Goal: Task Accomplishment & Management: Use online tool/utility

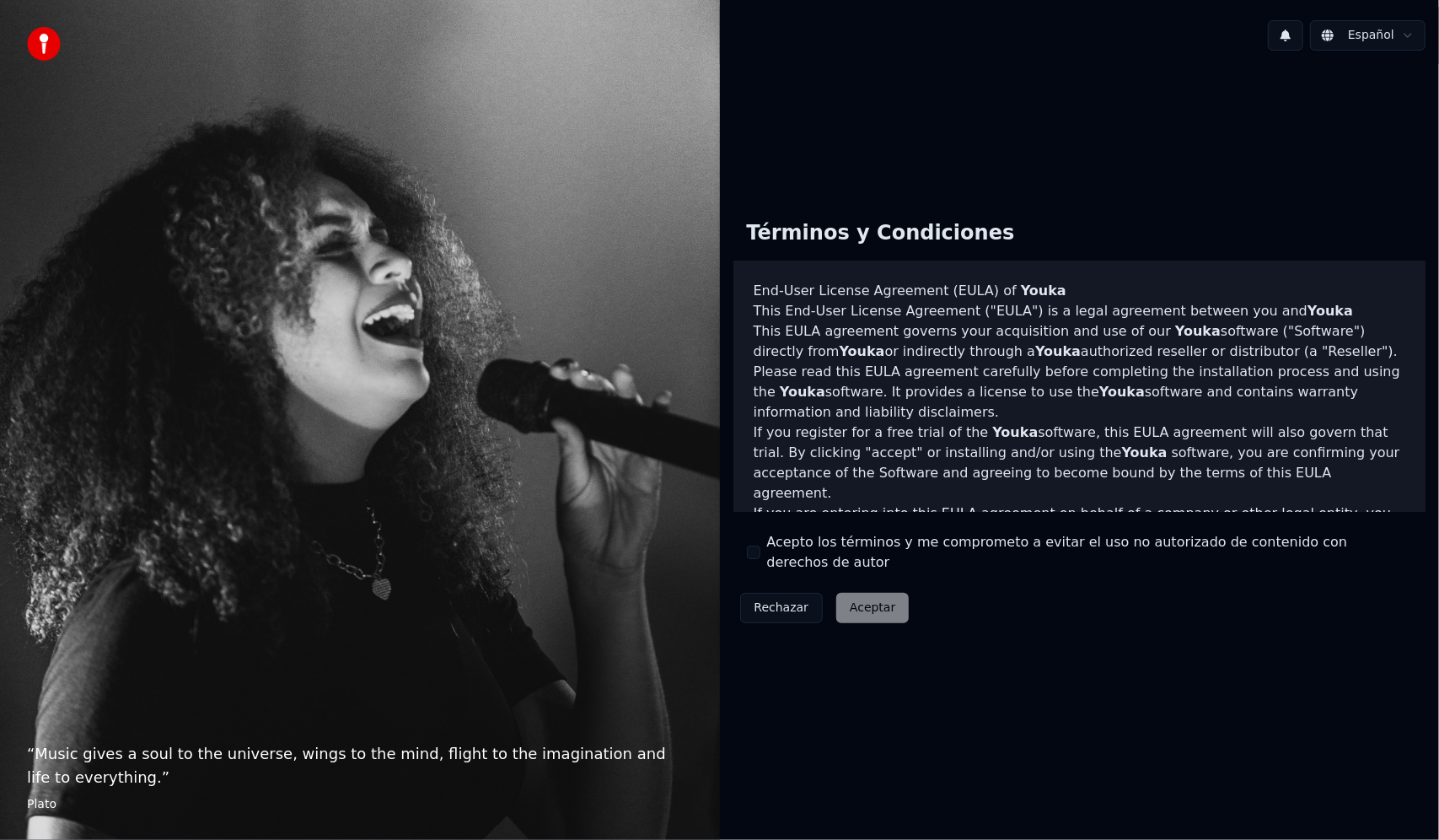
click at [772, 553] on label "Acepto los términos y me comprometo a evitar el uso no autorizado de contenido …" at bounding box center [1090, 553] width 646 height 41
click at [760, 553] on button "Acepto los términos y me comprometo a evitar el uso no autorizado de contenido …" at bounding box center [753, 553] width 14 height 14
click at [845, 595] on button "Aceptar" at bounding box center [872, 607] width 72 height 30
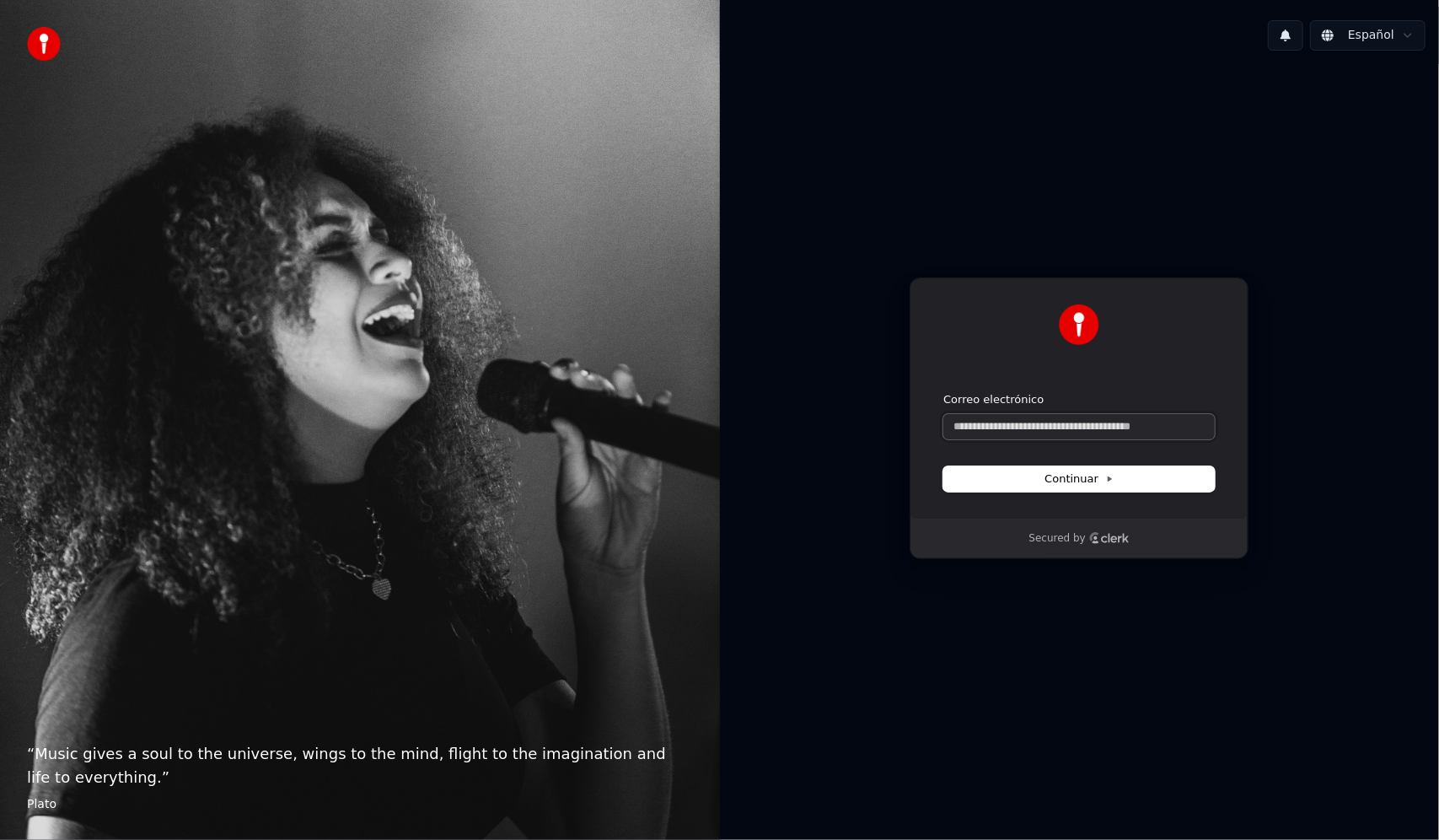
click at [1010, 432] on input "Correo electrónico" at bounding box center [1078, 426] width 271 height 25
click at [1101, 466] on button "Continuar" at bounding box center [1078, 478] width 271 height 25
click at [1096, 478] on span "Continuar" at bounding box center [1079, 479] width 69 height 15
type input "**********"
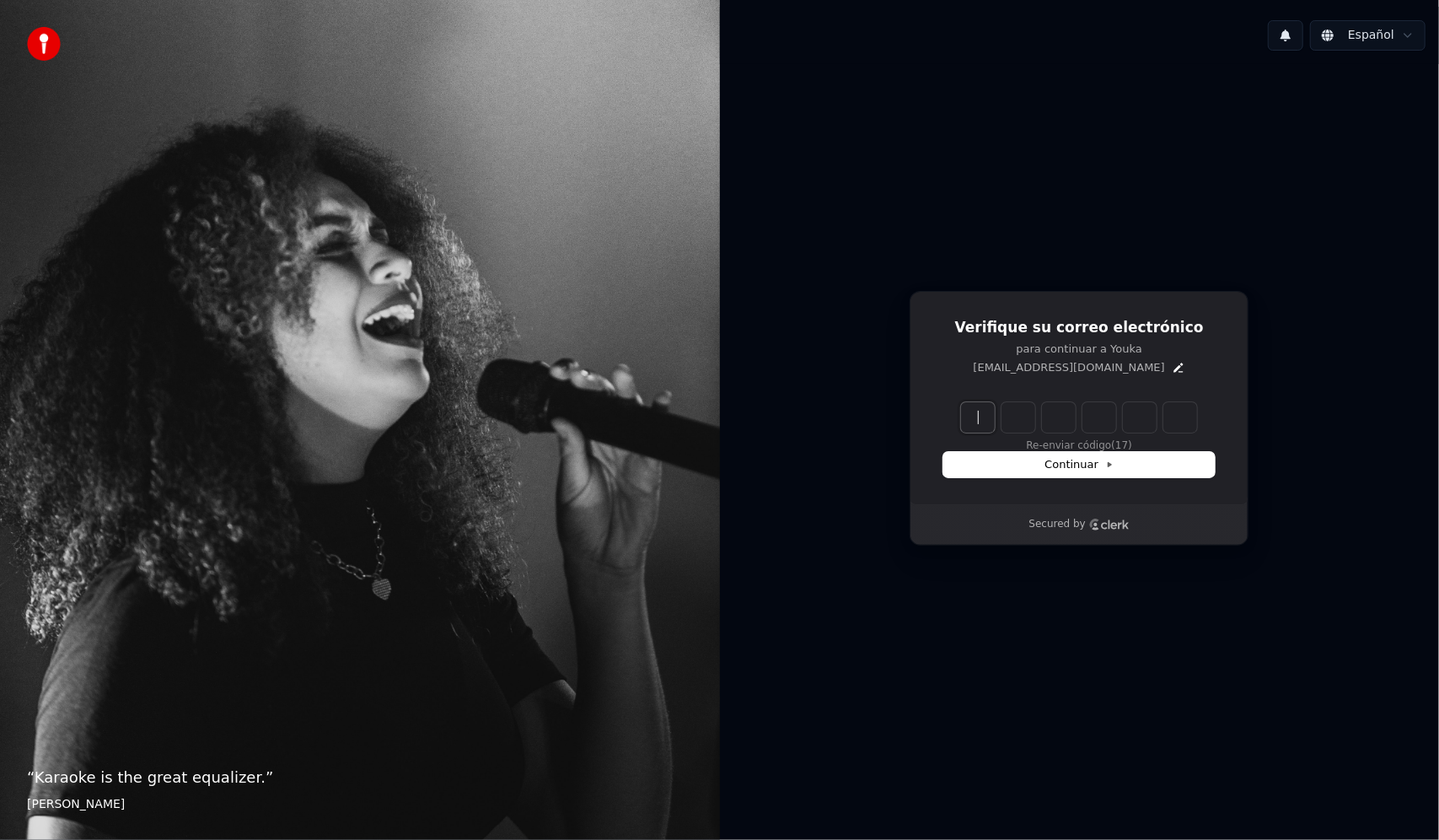
click at [974, 419] on input "Enter verification code" at bounding box center [1096, 417] width 270 height 30
type input "******"
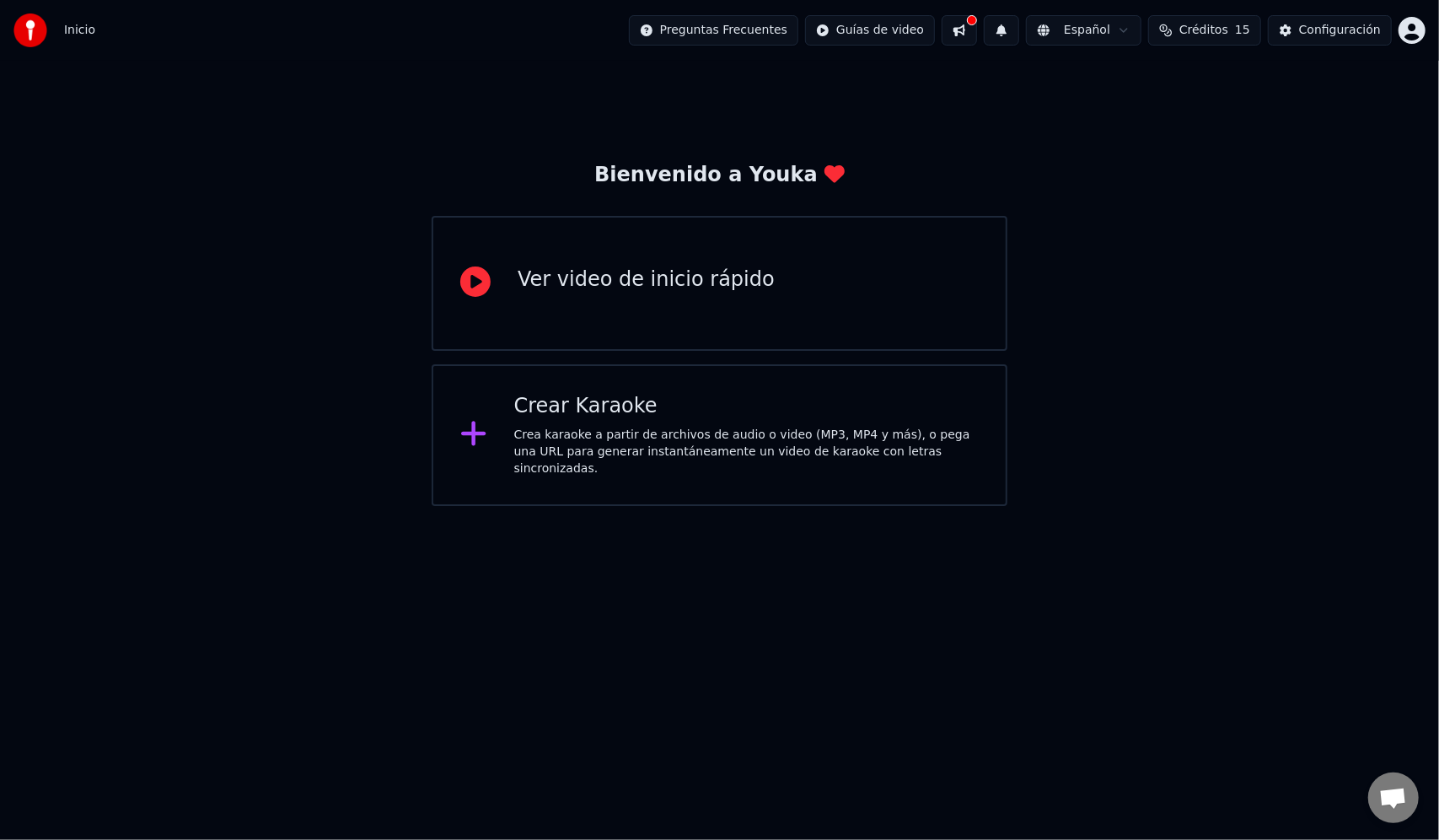
click at [852, 327] on div "Ver video de inicio rápido" at bounding box center [720, 284] width 576 height 135
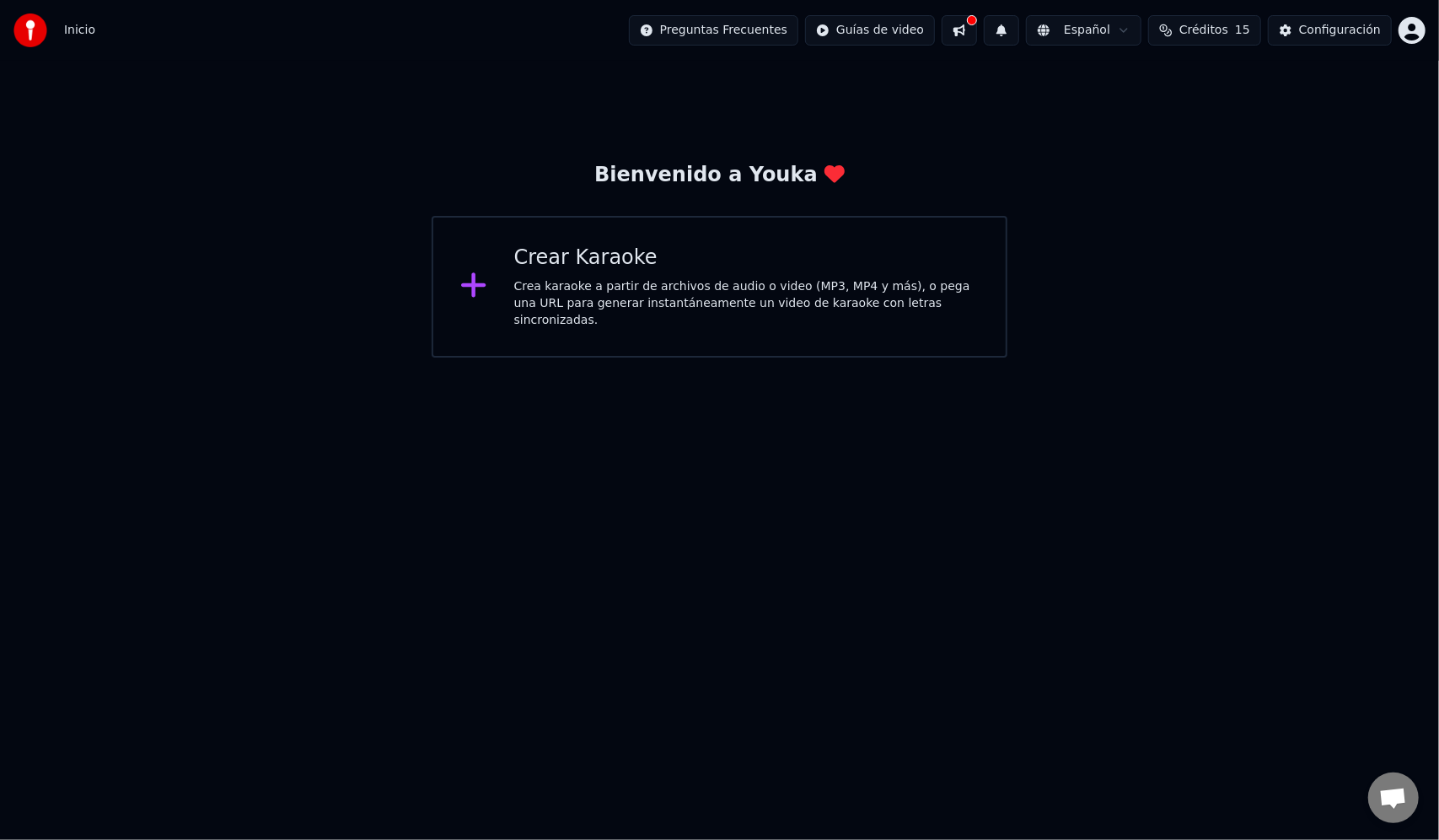
click at [611, 328] on div "Crear Karaoke Crea karaoke a partir de archivos de audio o video (MP3, MP4 y má…" at bounding box center [720, 286] width 576 height 142
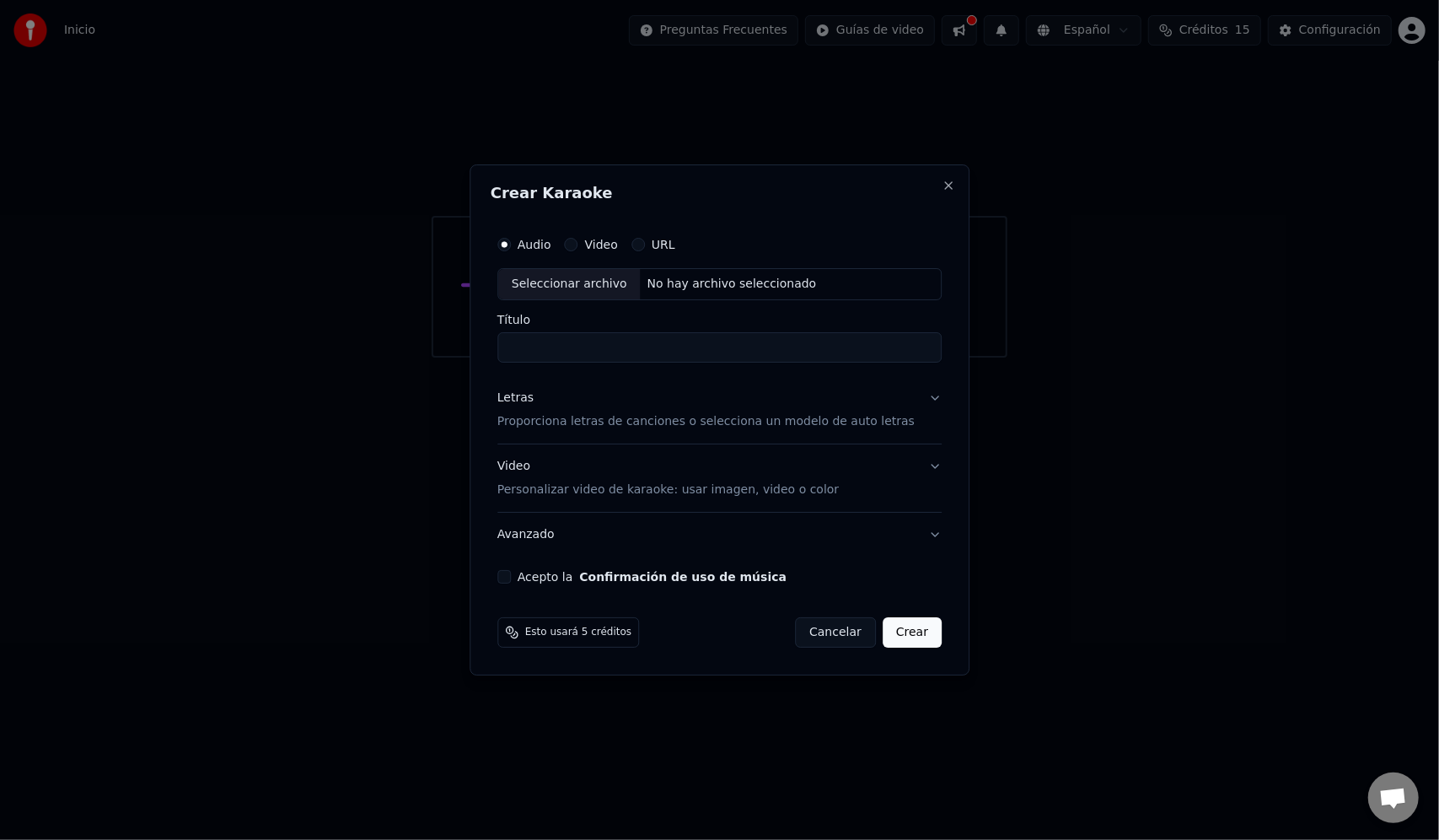
click at [579, 244] on button "Video" at bounding box center [572, 244] width 14 height 14
click at [592, 280] on div "Seleccionar archivo" at bounding box center [570, 284] width 143 height 30
type input "**********"
click at [915, 395] on button "Letras Proporciona letras de canciones o selecciona un modelo de auto letras" at bounding box center [720, 410] width 445 height 68
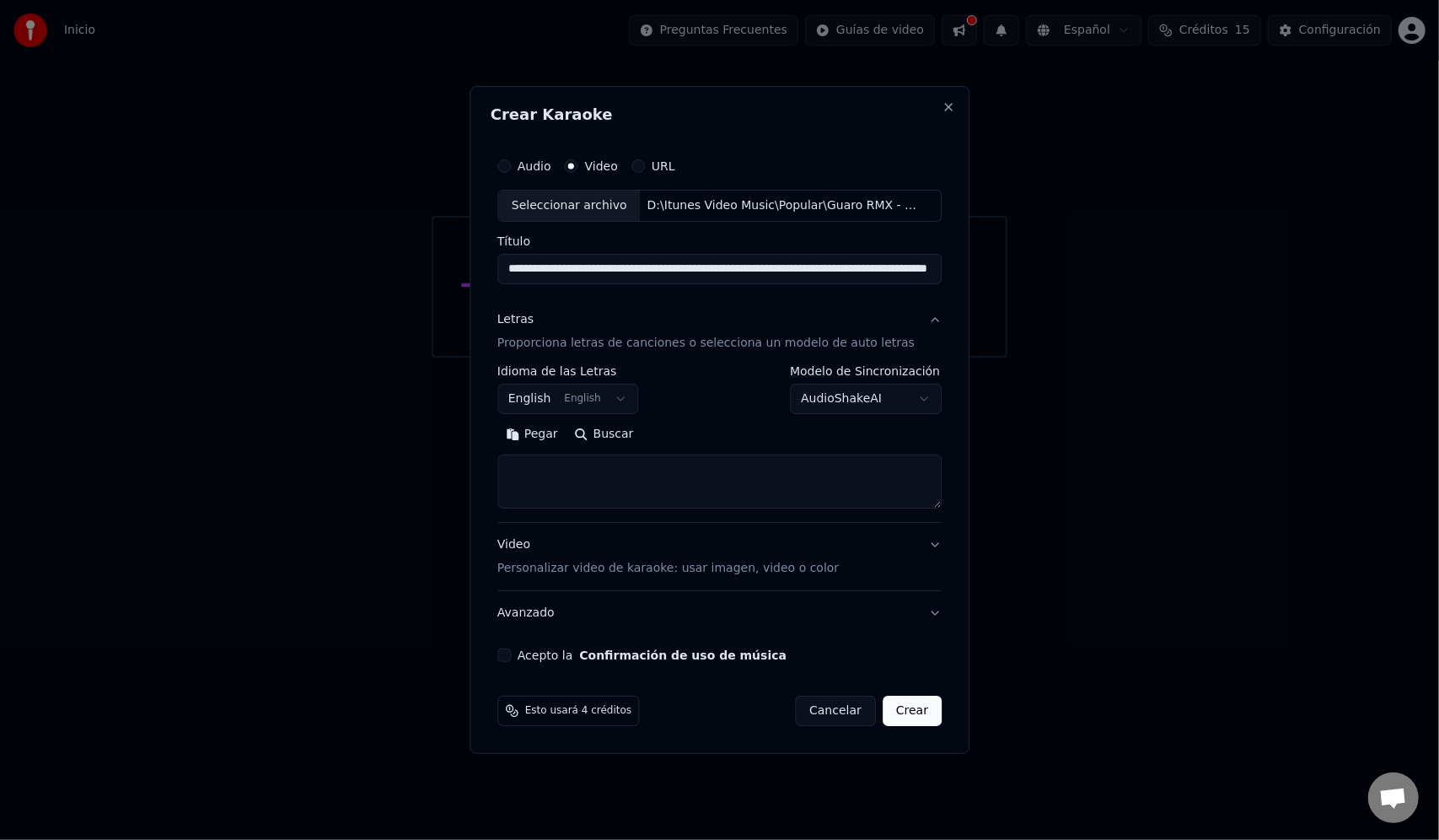
click at [615, 385] on button "English English" at bounding box center [568, 398] width 142 height 30
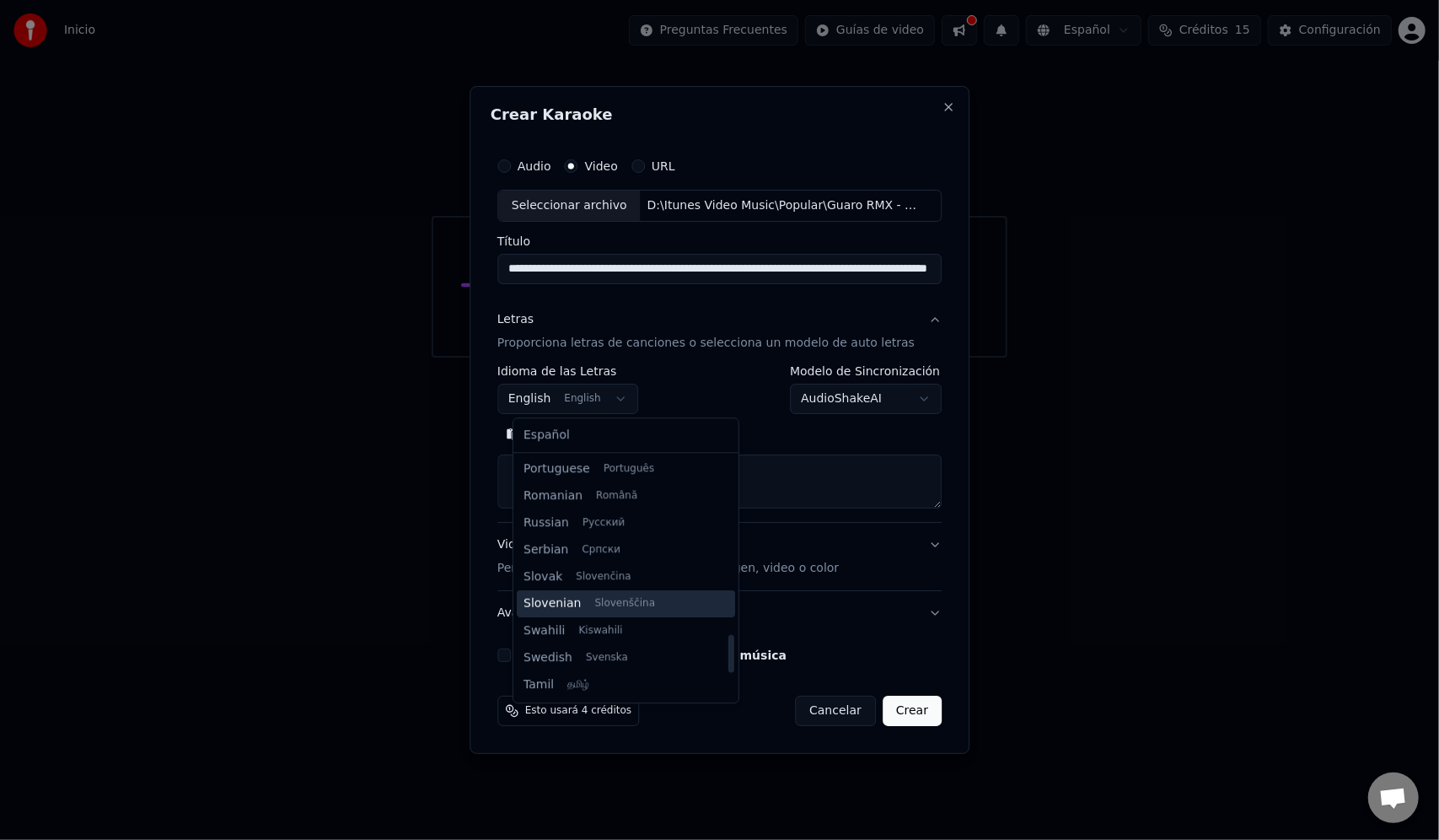
scroll to position [1129, 0]
select select "**"
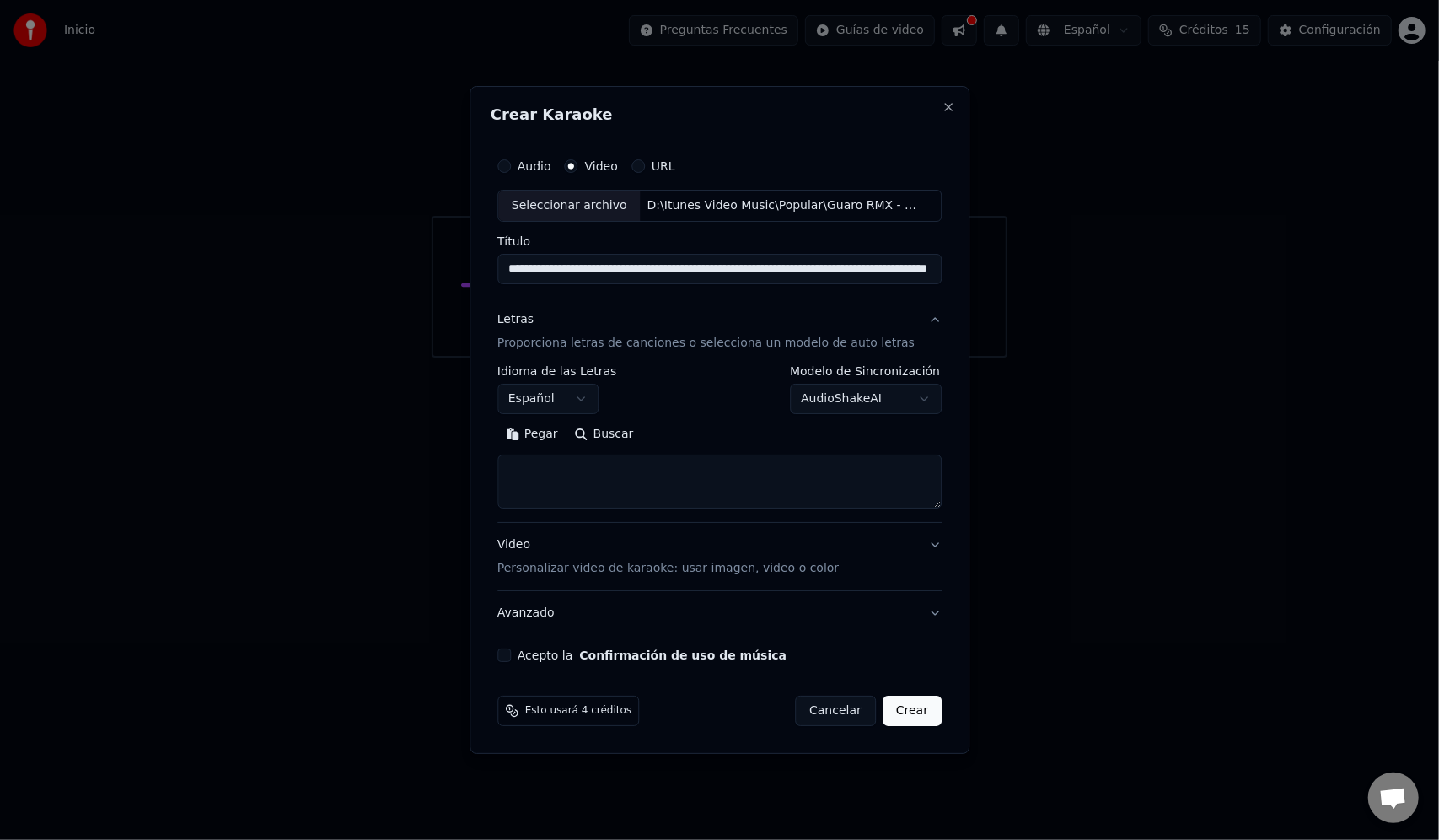
click at [813, 358] on body "**********" at bounding box center [720, 178] width 1439 height 358
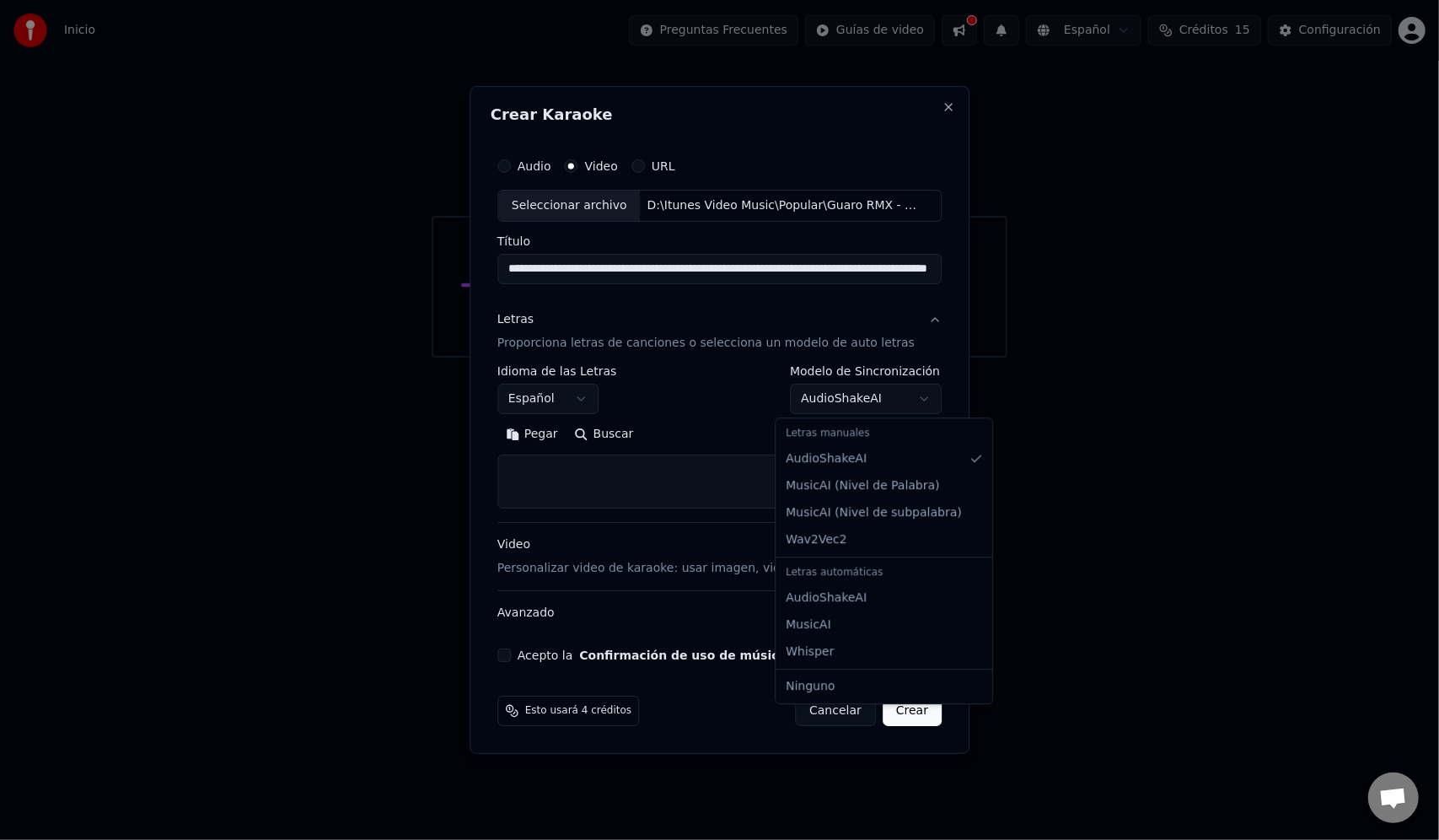
click at [813, 358] on body "**********" at bounding box center [720, 178] width 1439 height 358
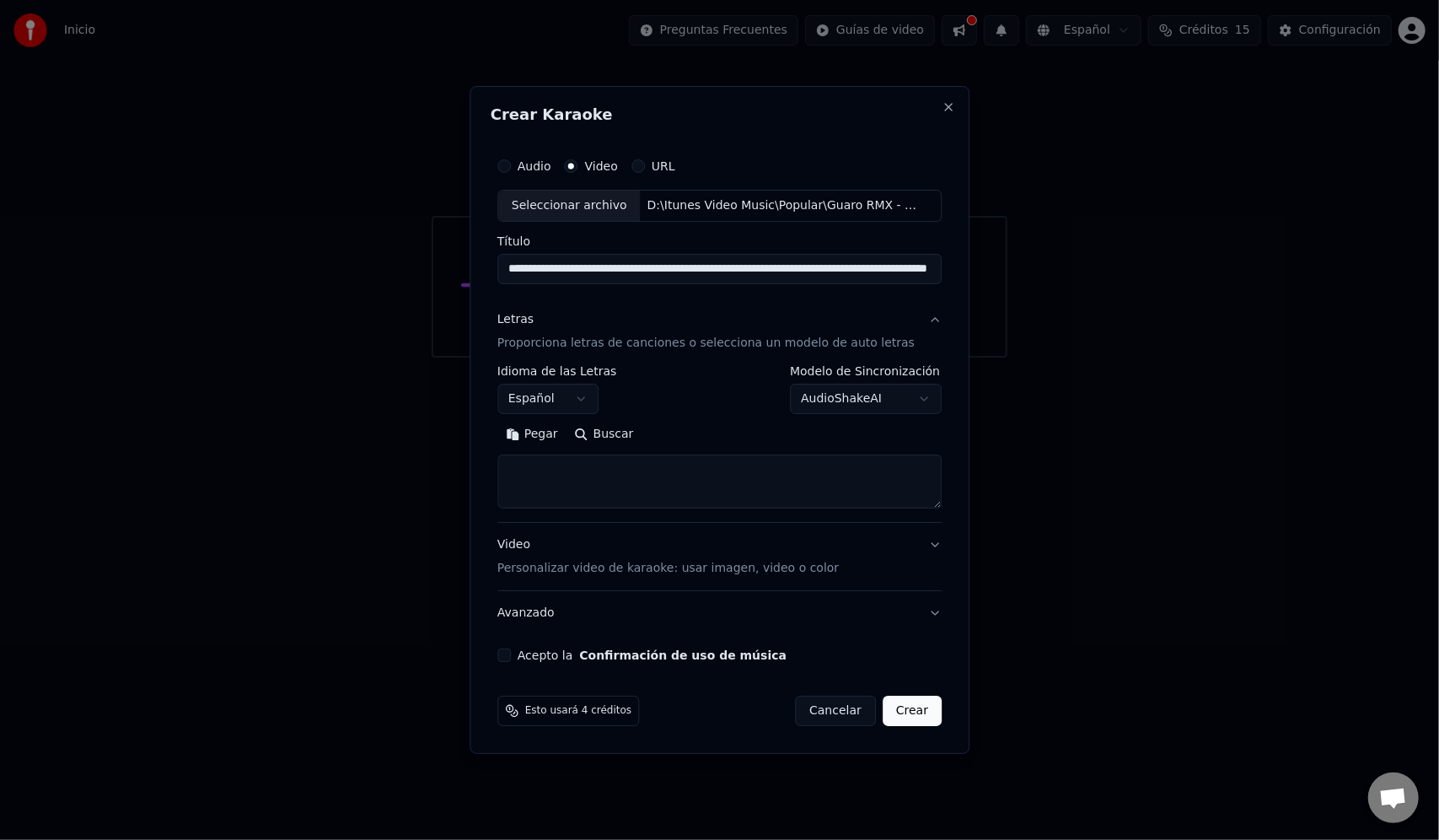
click at [568, 474] on textarea at bounding box center [720, 481] width 445 height 54
paste textarea "**********"
type textarea "**********"
click at [917, 540] on button "Video Personalizar video de karaoke: usar imagen, video o color" at bounding box center [720, 556] width 445 height 68
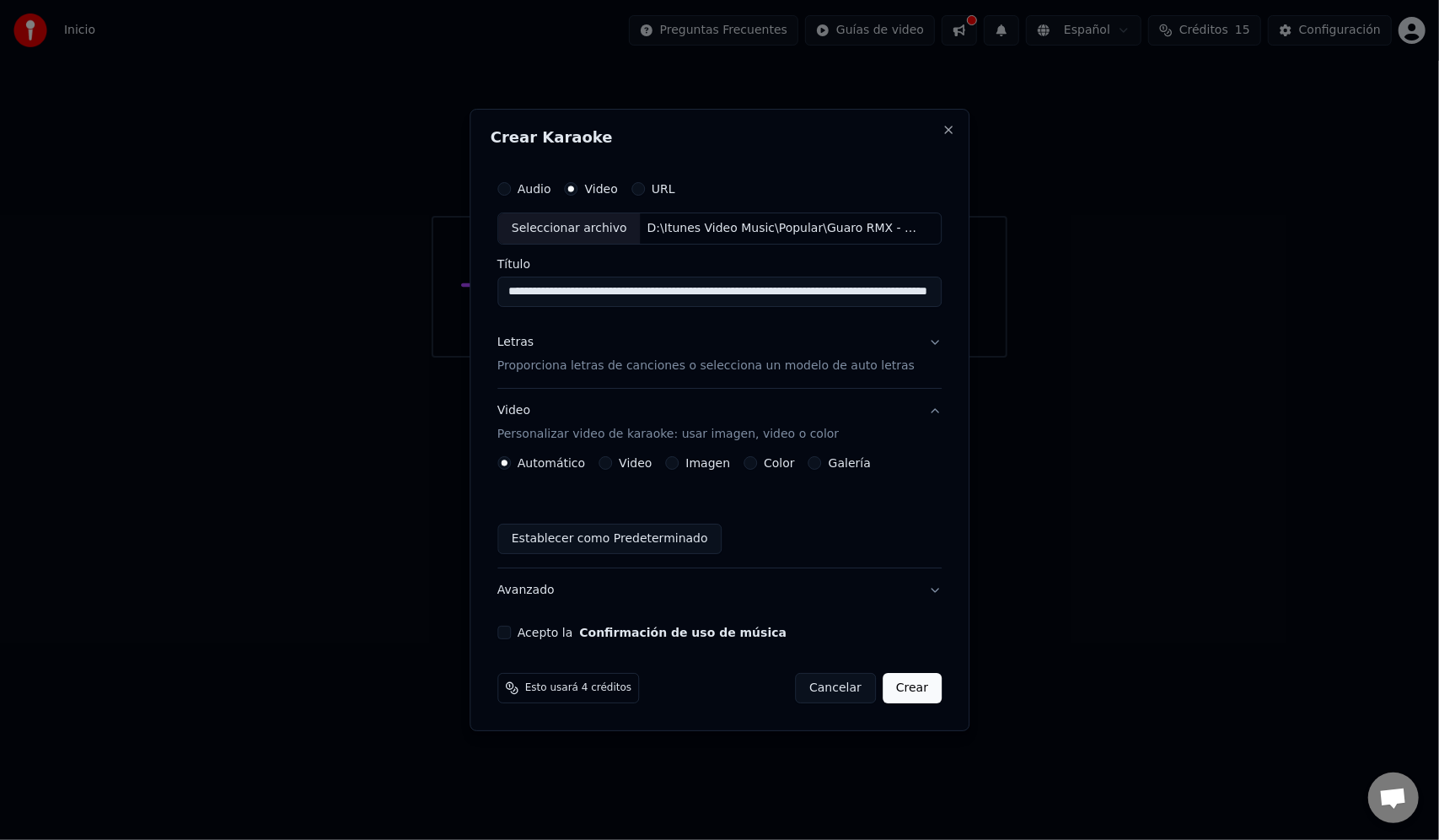
click at [607, 538] on button "Establecer como Predeterminado" at bounding box center [610, 538] width 225 height 30
click at [511, 631] on button "Acepto la Confirmación de uso de música" at bounding box center [504, 633] width 14 height 14
click at [887, 687] on button "Crear" at bounding box center [911, 688] width 59 height 30
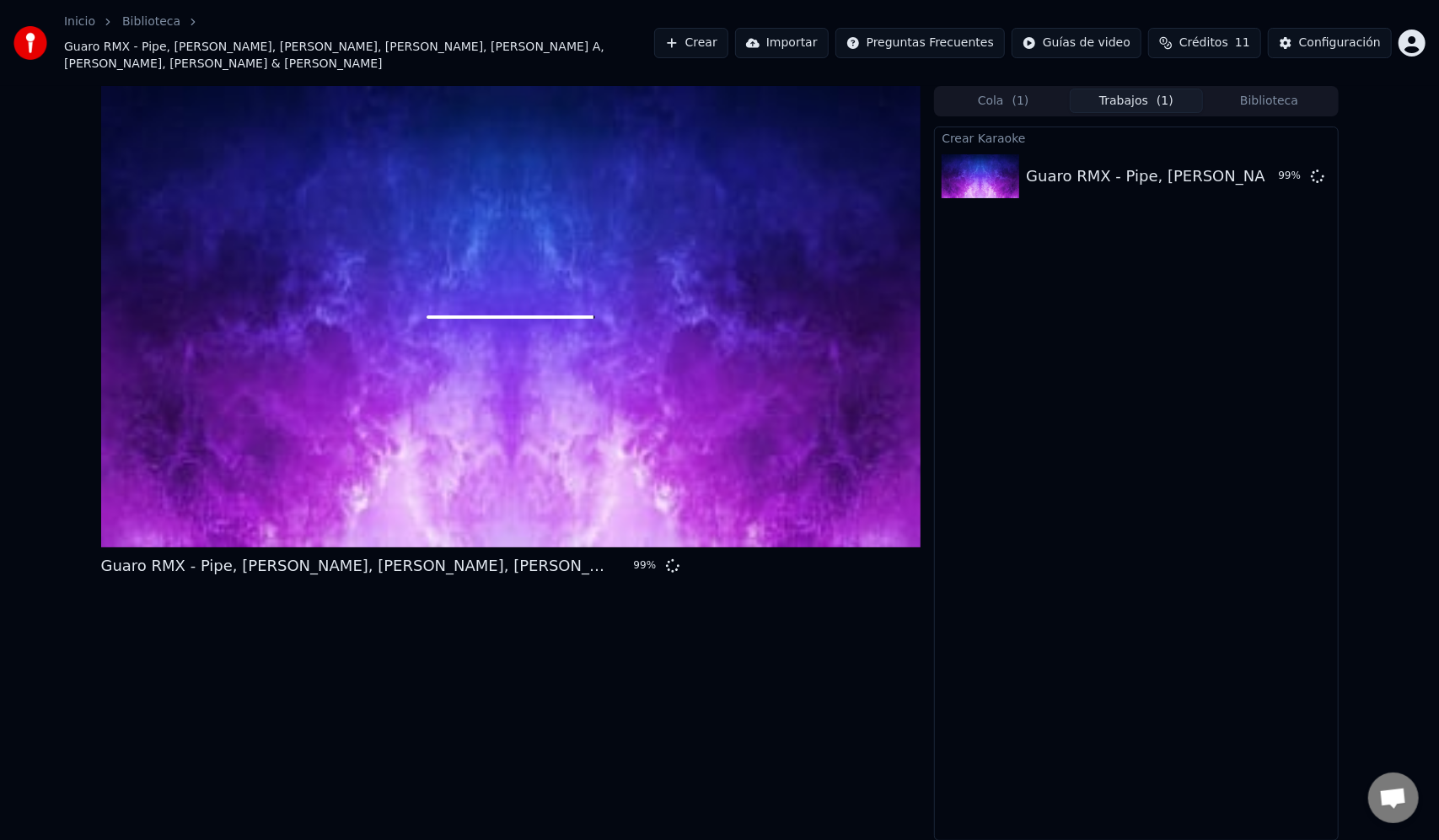
click at [600, 482] on div at bounding box center [511, 316] width 820 height 461
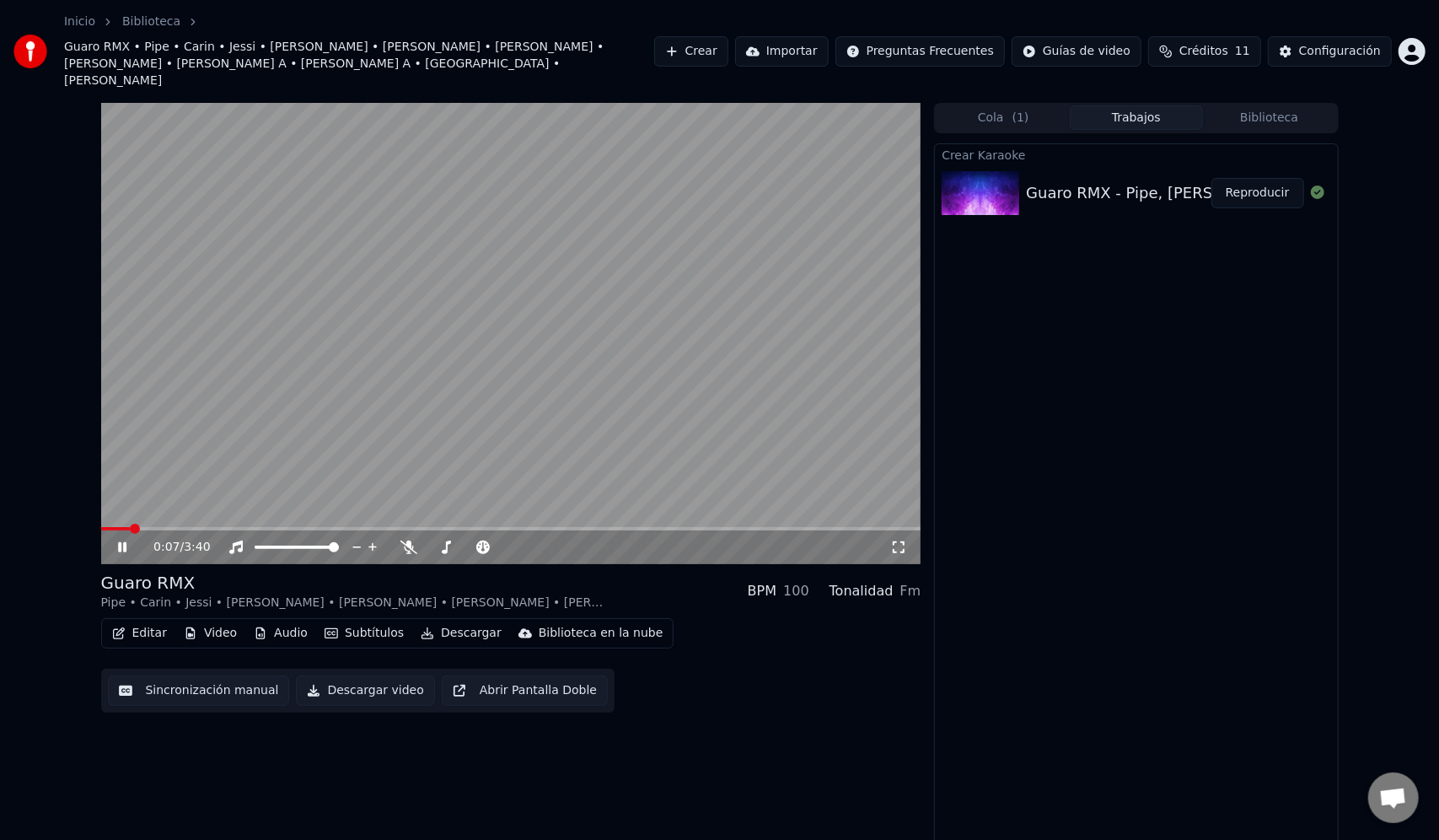
click at [127, 540] on icon at bounding box center [134, 547] width 40 height 14
click at [450, 621] on button "Descargar" at bounding box center [461, 633] width 95 height 23
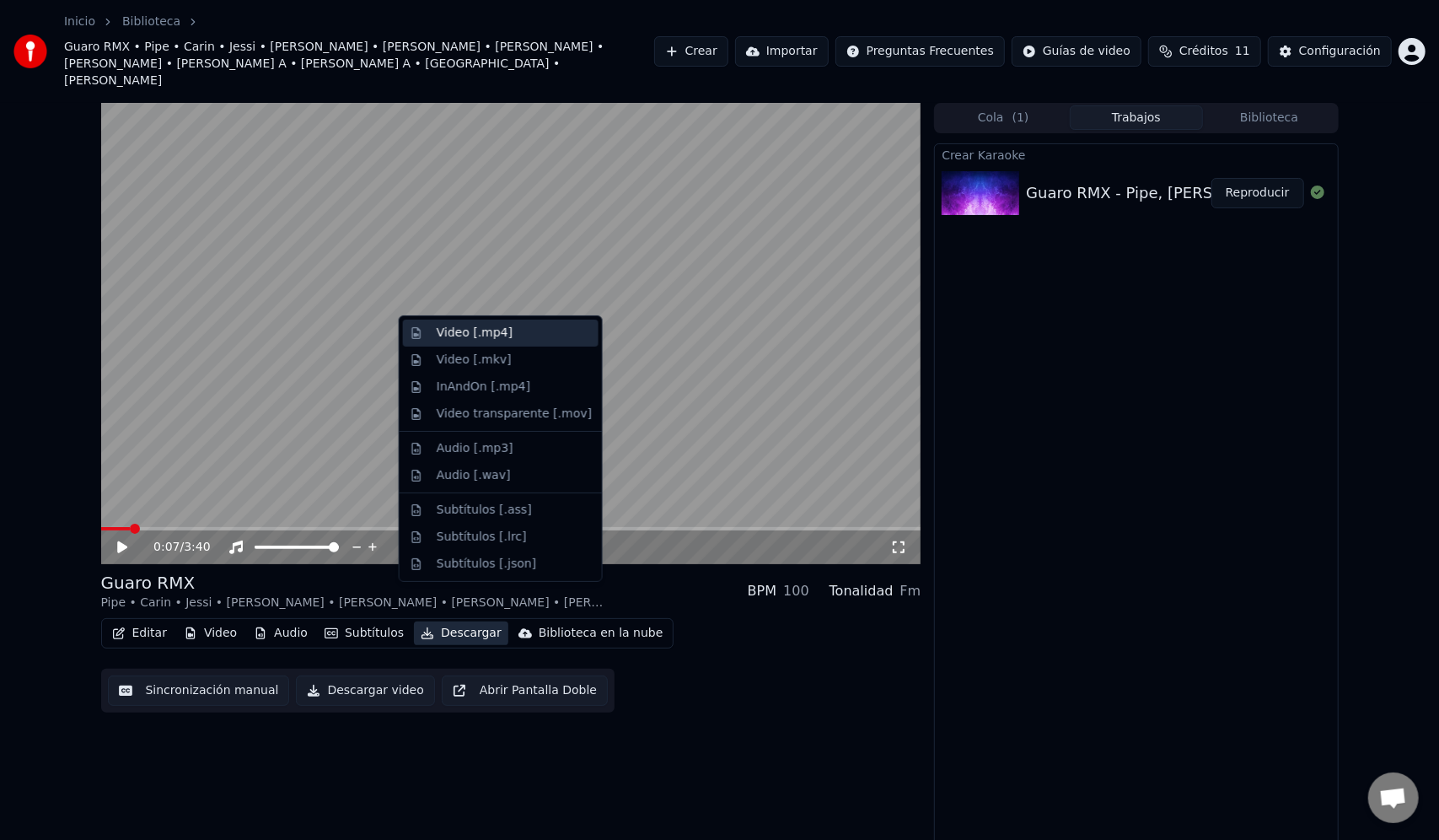
click at [453, 340] on div "Video [.mp4]" at bounding box center [475, 333] width 76 height 16
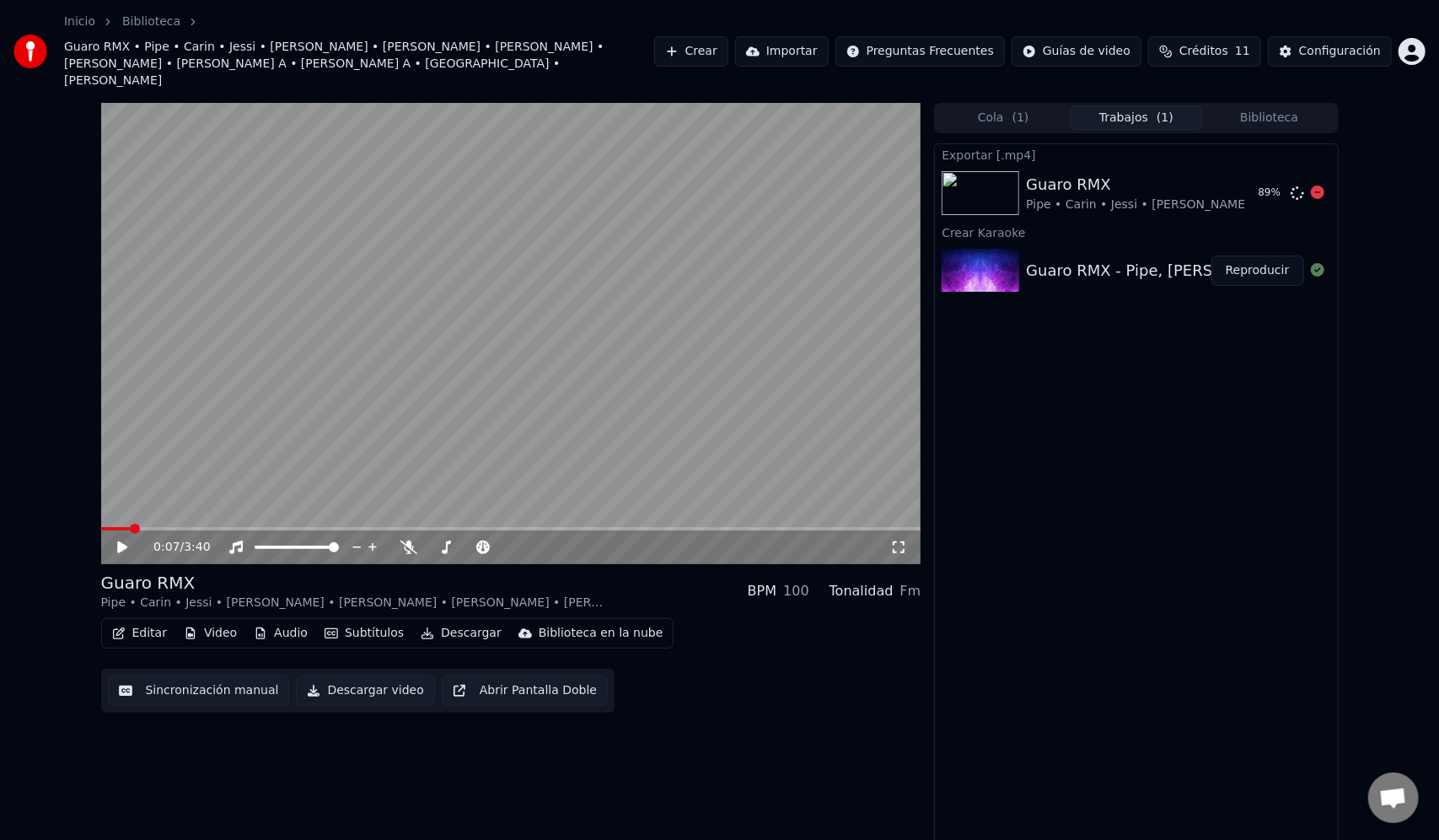
click at [123, 541] on icon at bounding box center [122, 547] width 10 height 12
click at [1262, 177] on button "Mostrar" at bounding box center [1266, 192] width 74 height 30
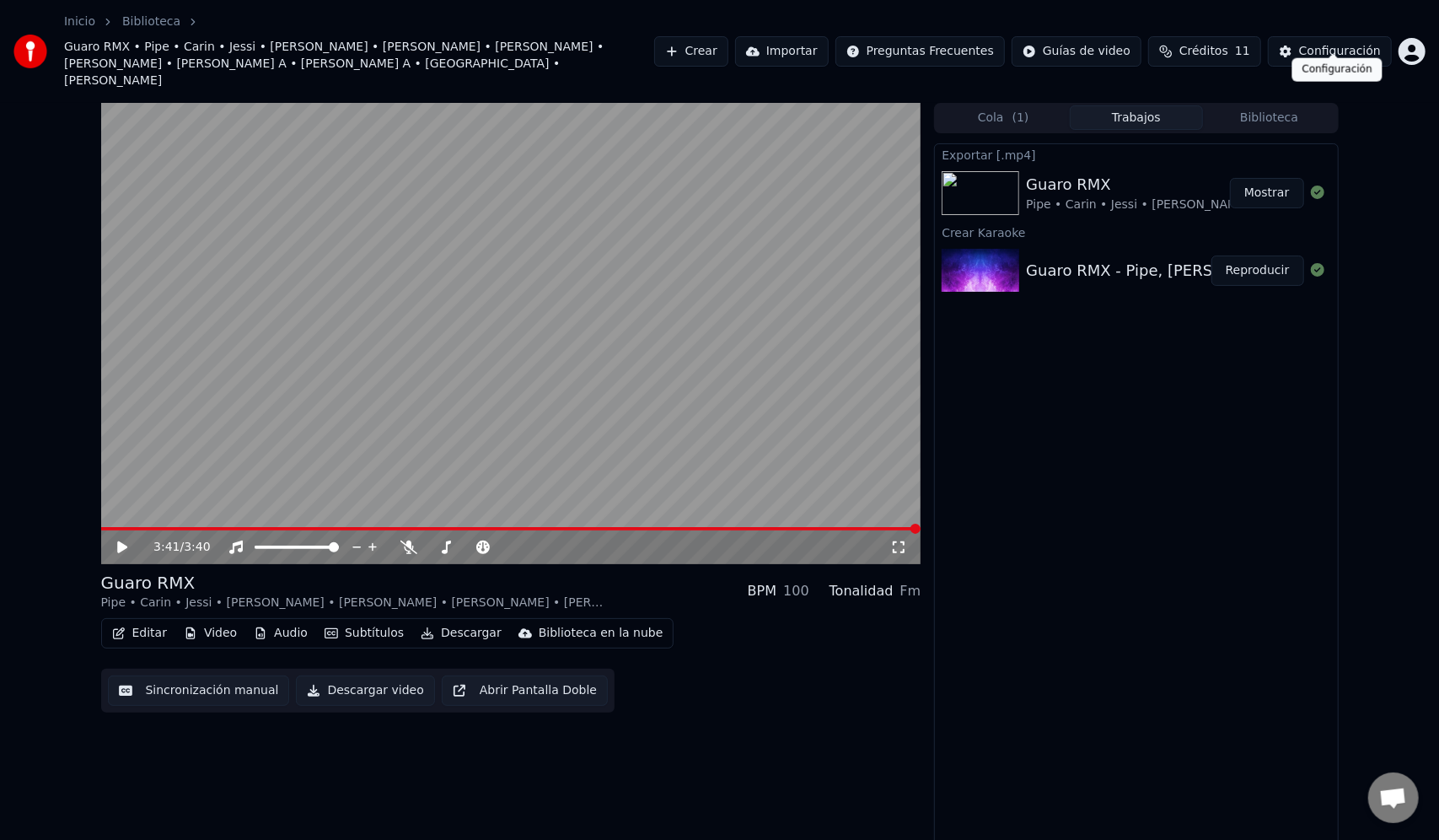
click at [1324, 43] on div "Configuración" at bounding box center [1340, 51] width 82 height 16
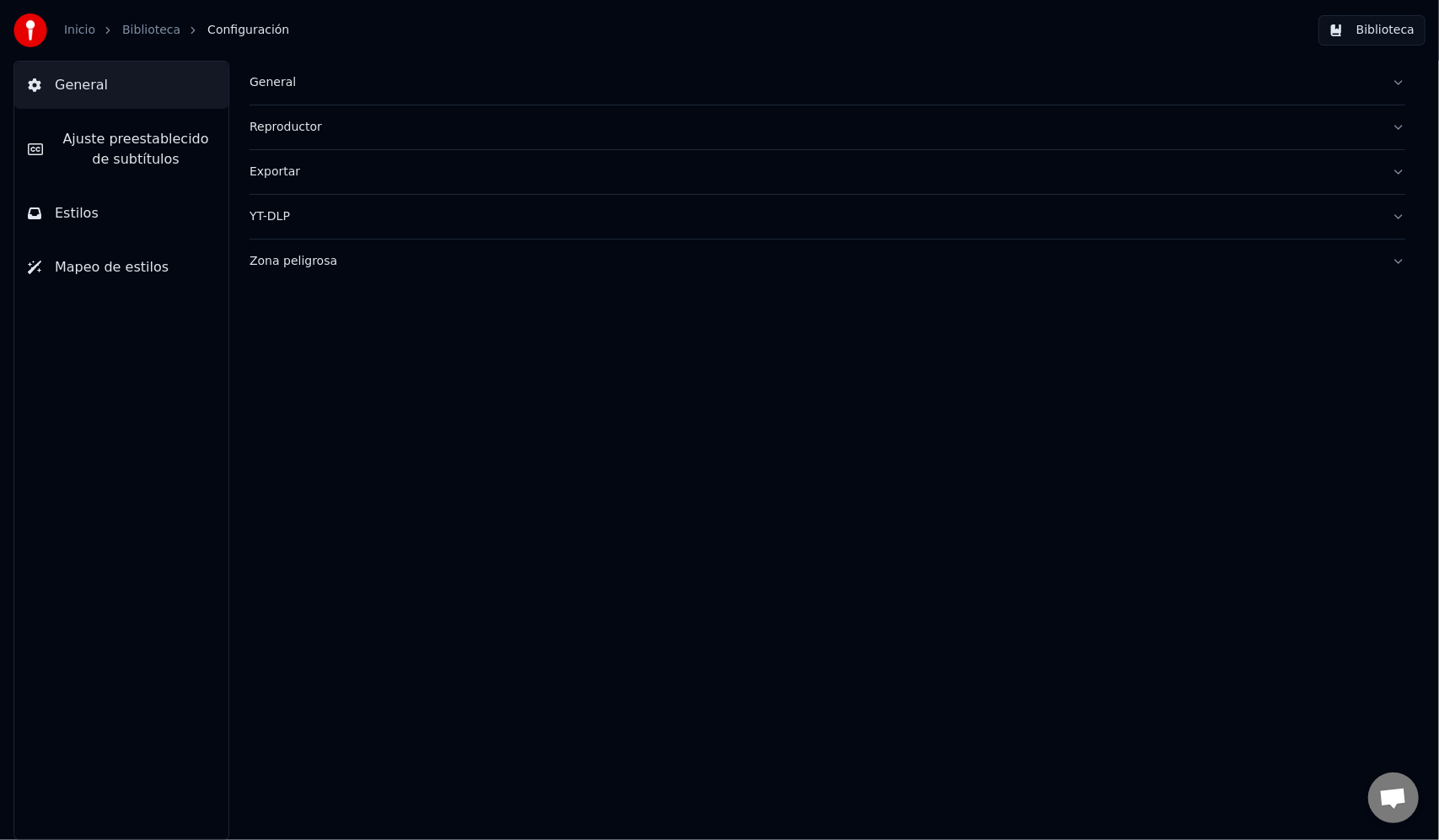
click at [84, 39] on div "Inicio Biblioteca Configuración" at bounding box center [151, 30] width 276 height 34
click at [77, 34] on link "Inicio" at bounding box center [79, 30] width 31 height 16
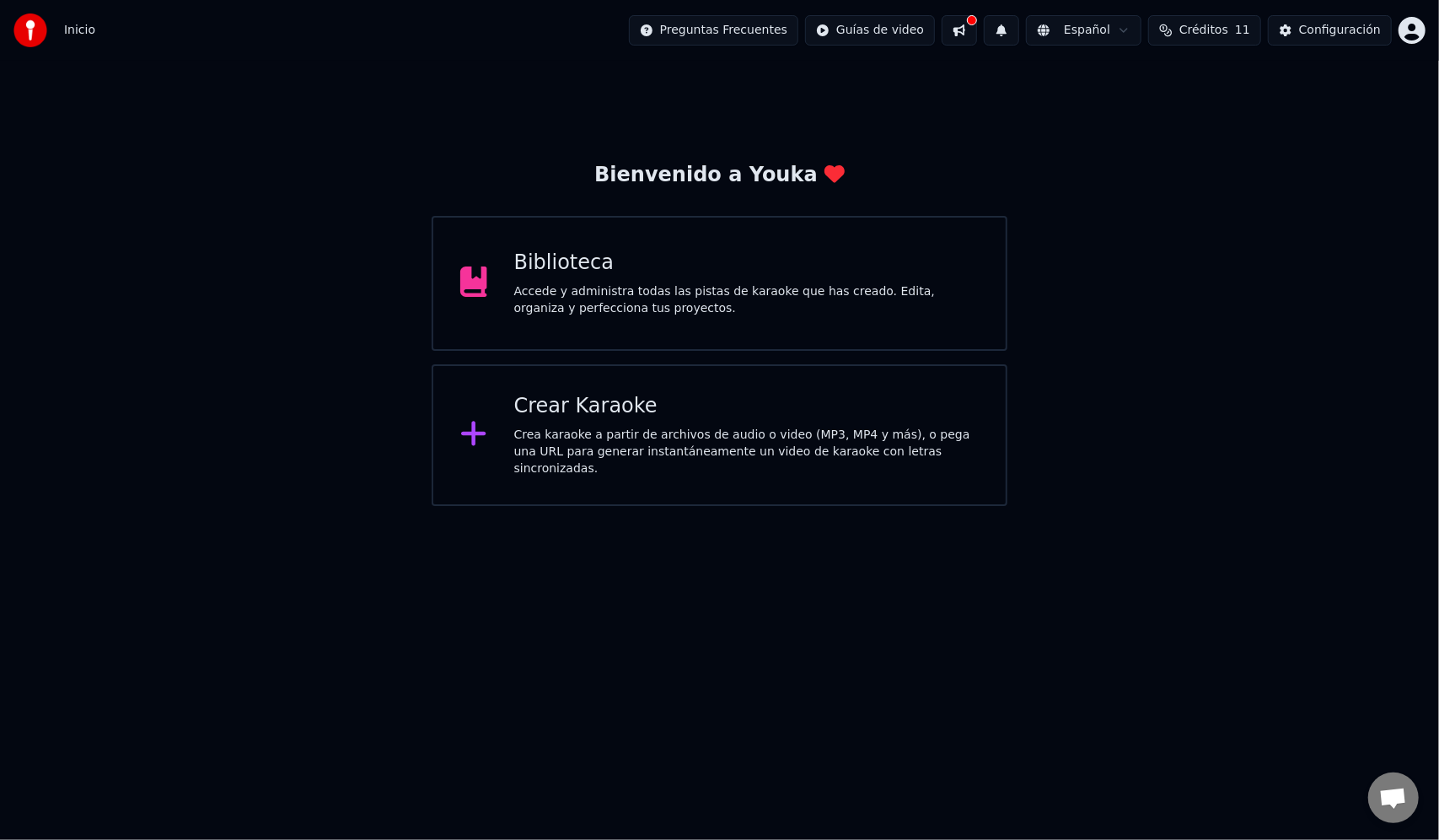
click at [844, 254] on div "Biblioteca" at bounding box center [747, 263] width 465 height 27
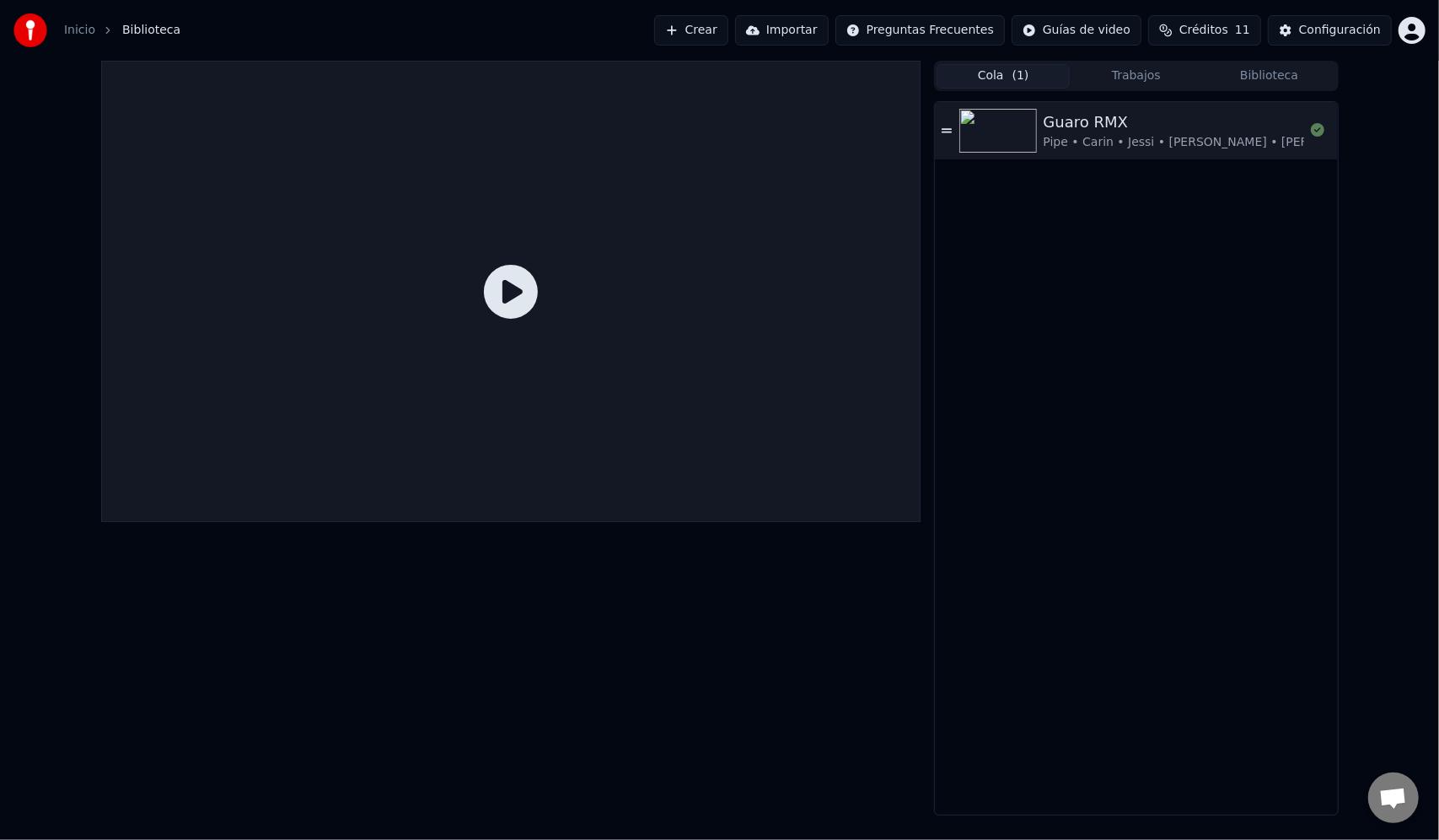
click at [991, 73] on button "Cola ( 1 )" at bounding box center [1003, 75] width 133 height 24
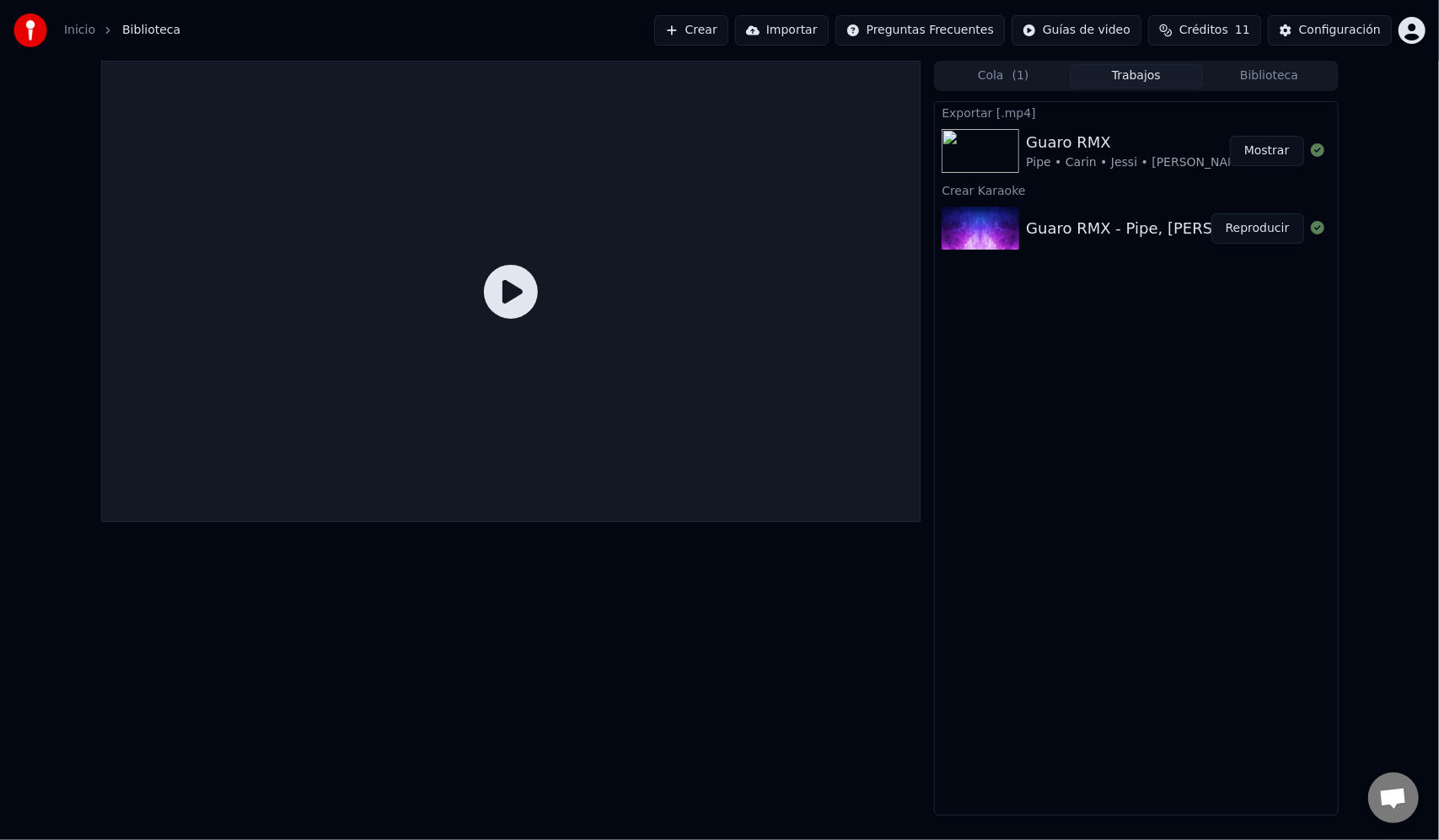
click at [1127, 83] on button "Trabajos" at bounding box center [1136, 75] width 133 height 24
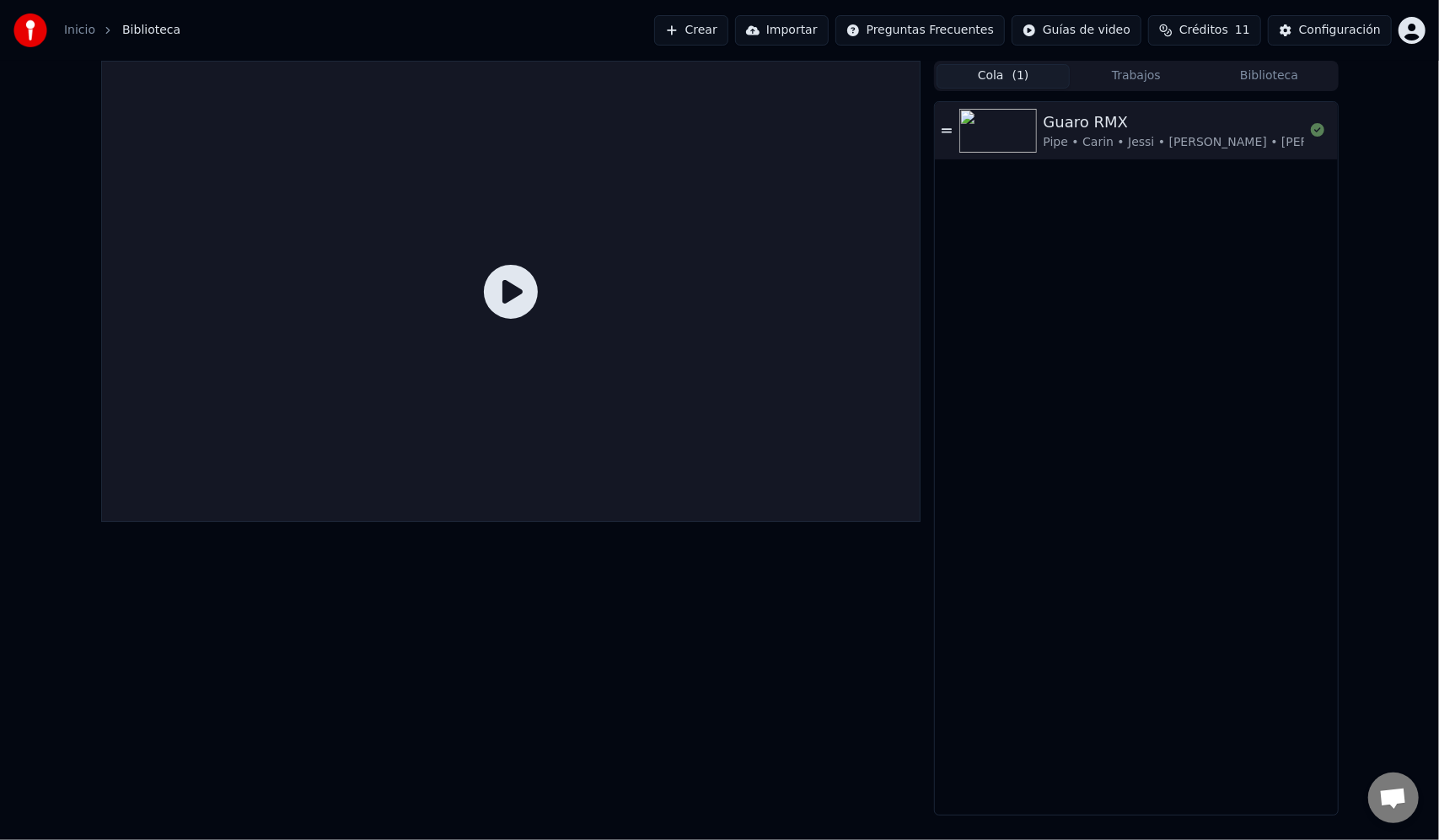
click at [1024, 76] on span "( 1 )" at bounding box center [1020, 75] width 16 height 16
click at [952, 129] on icon at bounding box center [946, 130] width 10 height 12
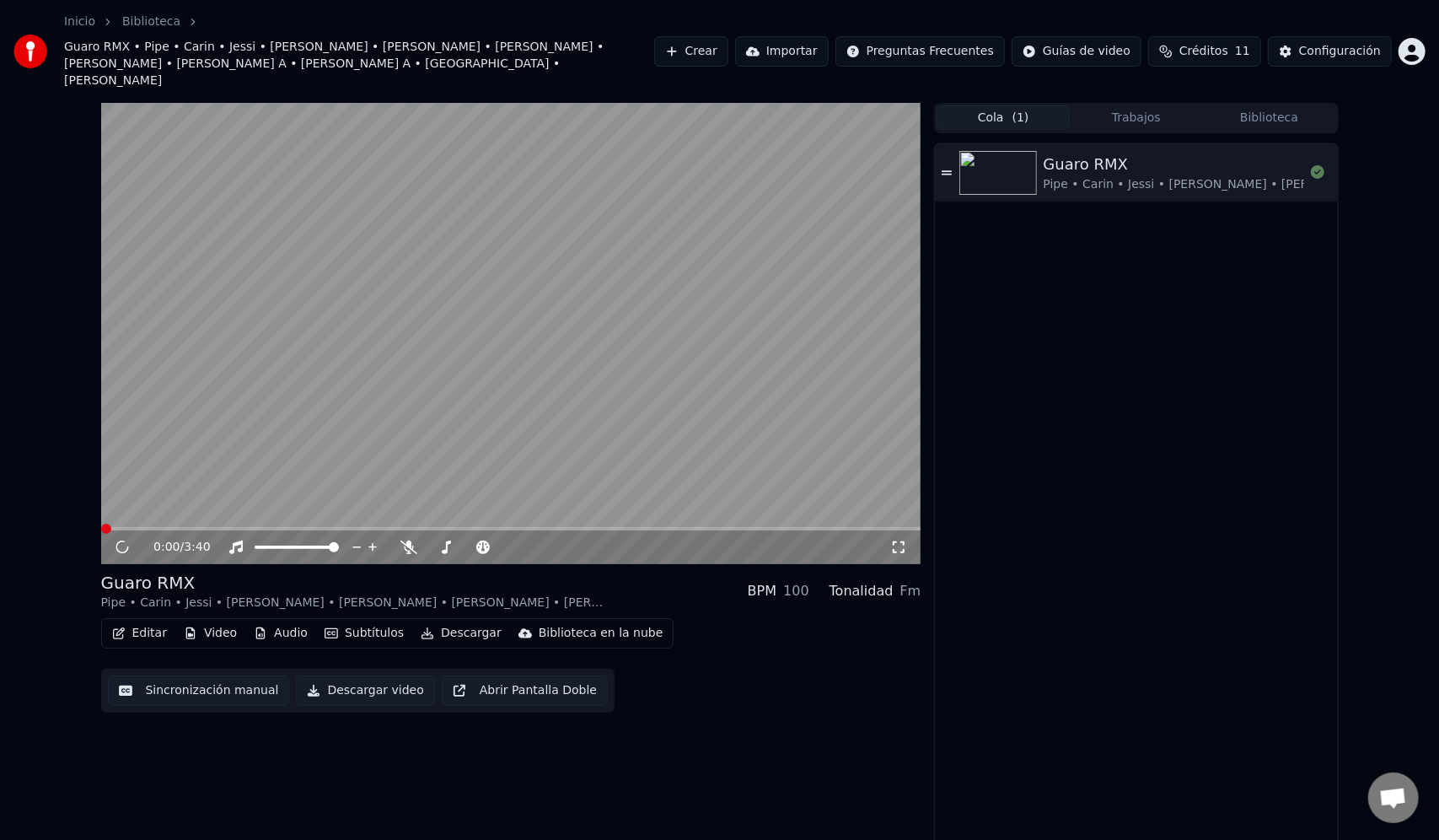
click at [765, 257] on video at bounding box center [511, 334] width 820 height 461
click at [122, 540] on icon at bounding box center [134, 547] width 40 height 14
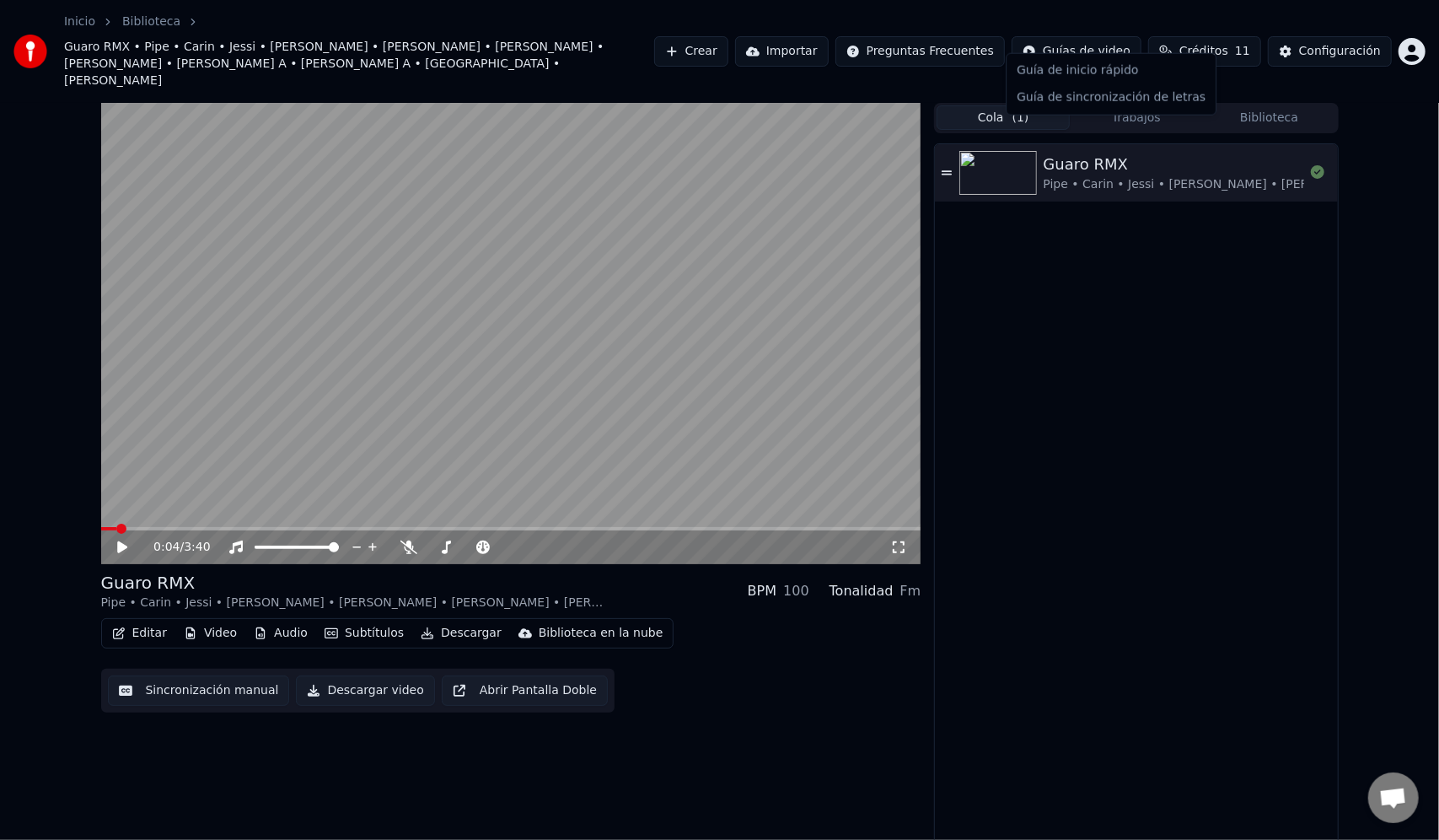
click at [1099, 39] on html "Inicio Biblioteca Guaro RMX • Pipe • Carin • Jessi • [PERSON_NAME] • [PERSON_NA…" at bounding box center [720, 420] width 1439 height 840
click at [1187, 507] on html "Inicio Biblioteca Guaro RMX • Pipe • Carin • Jessi • [PERSON_NAME] • [PERSON_NA…" at bounding box center [720, 420] width 1439 height 840
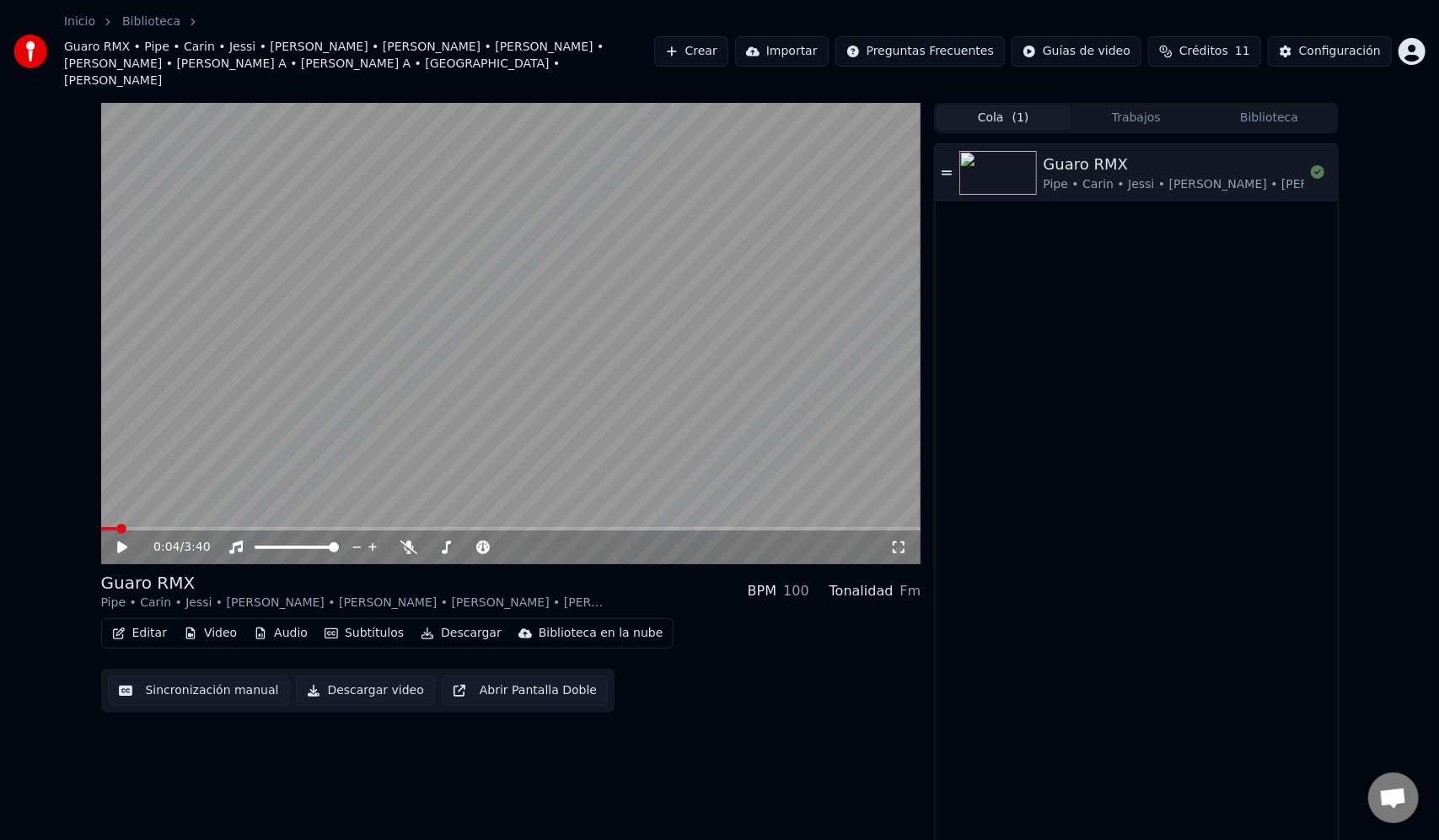
click at [71, 22] on link "Inicio" at bounding box center [79, 21] width 31 height 16
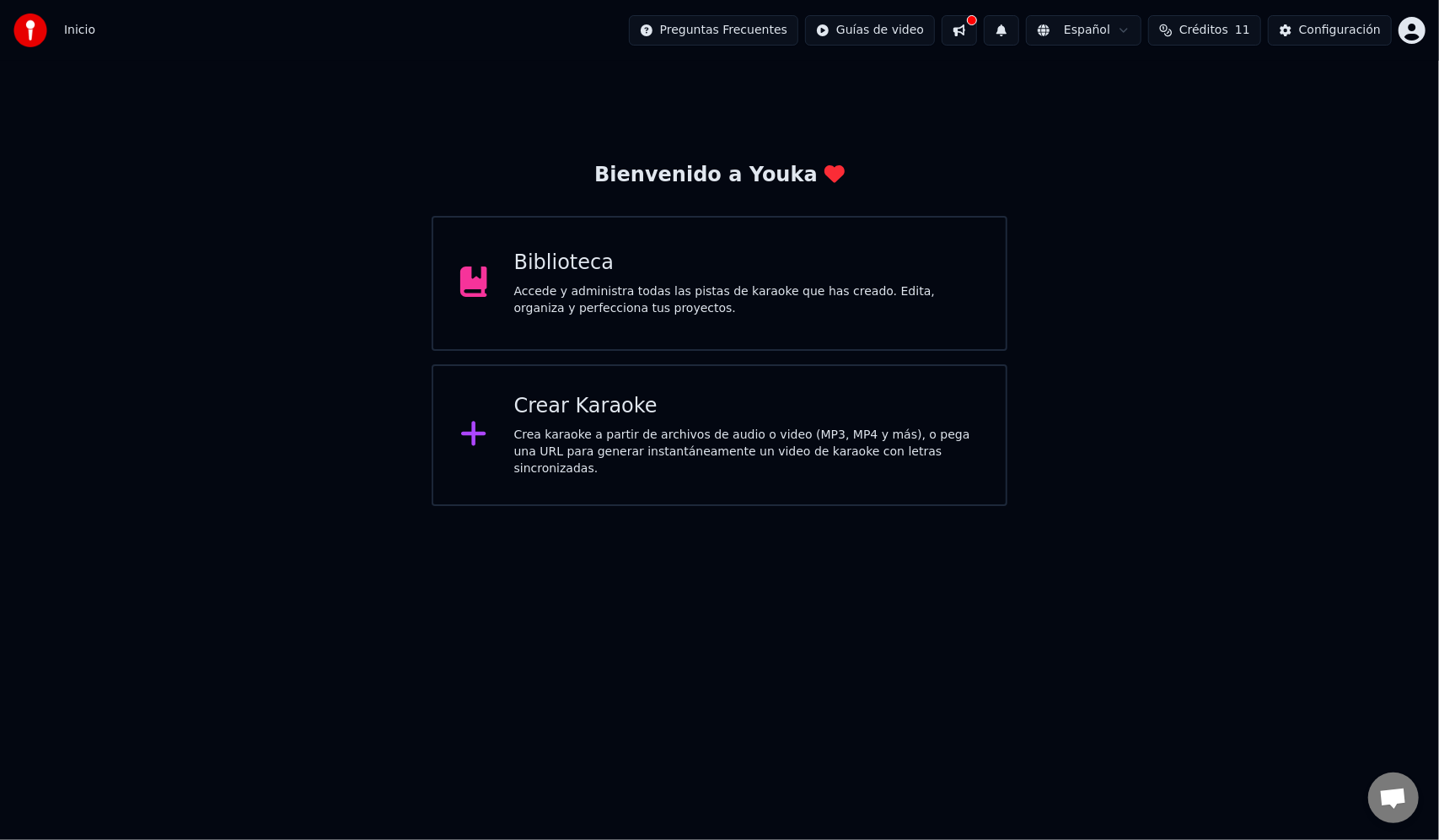
click at [633, 412] on div "Crear Karaoke" at bounding box center [747, 406] width 465 height 27
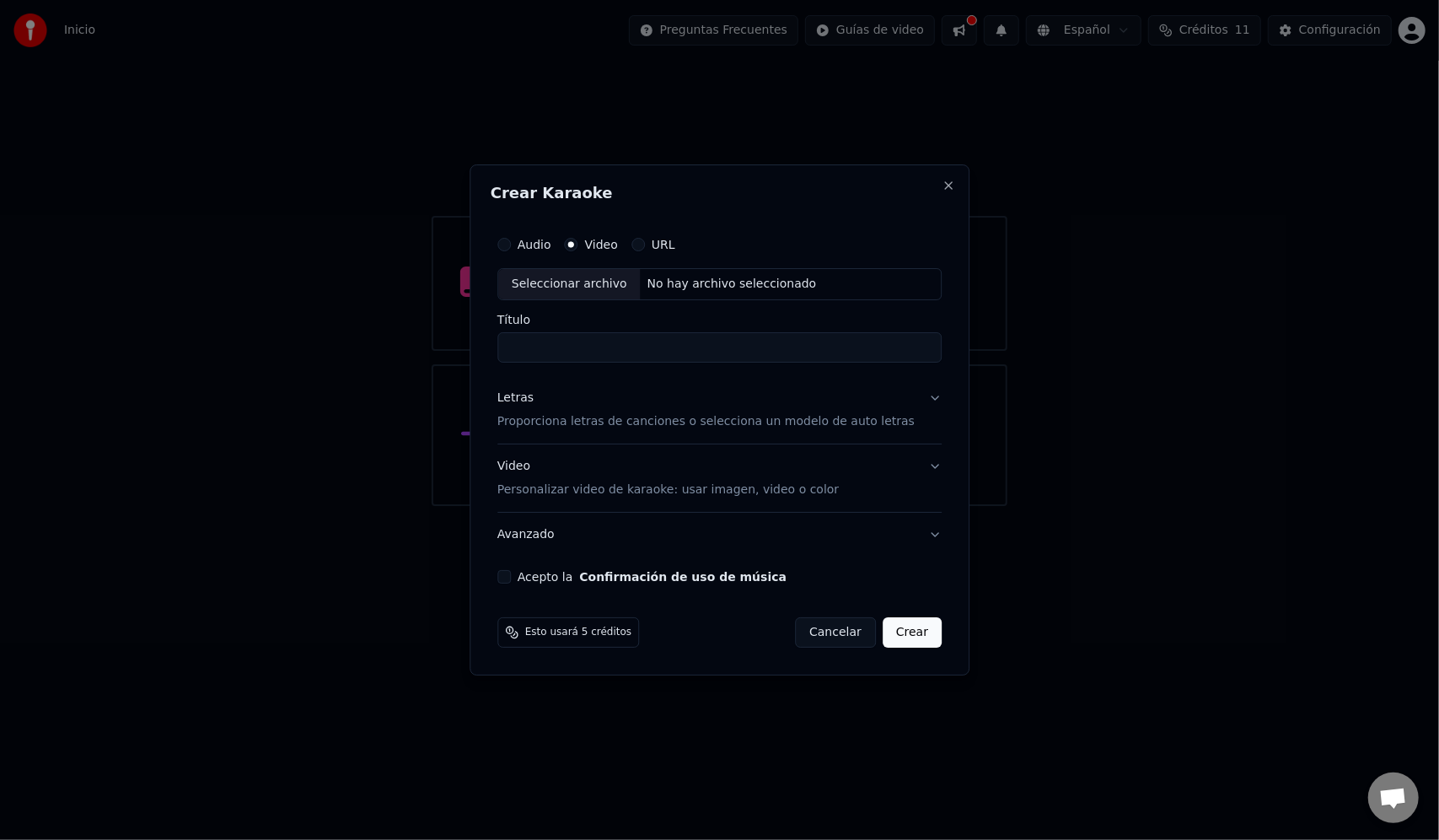
click at [628, 283] on div "Seleccionar archivo" at bounding box center [570, 284] width 143 height 30
type input "**********"
drag, startPoint x: 521, startPoint y: 345, endPoint x: 1152, endPoint y: 407, distance: 634.0
click at [1152, 407] on body "**********" at bounding box center [720, 253] width 1439 height 505
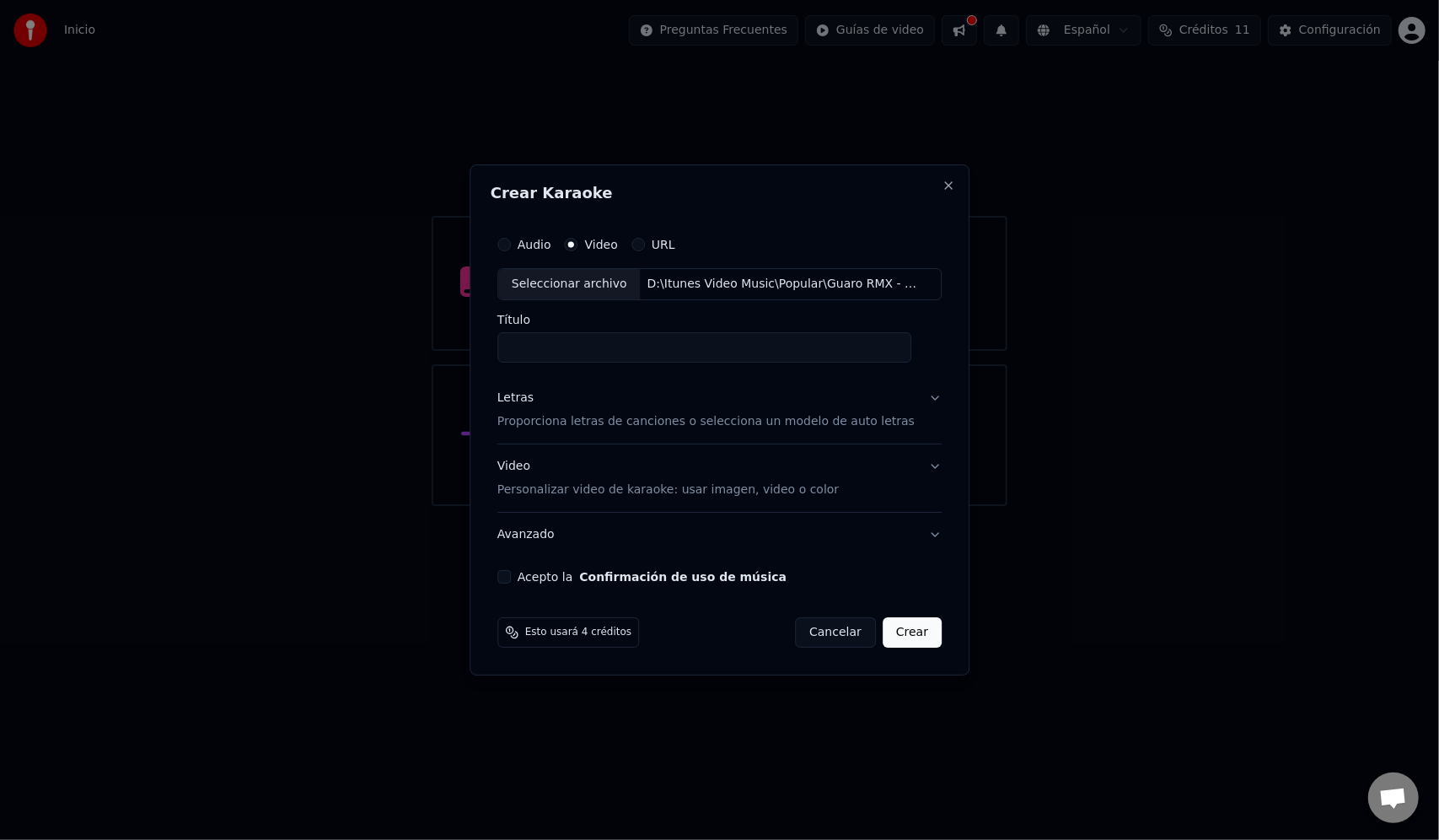
scroll to position [0, 0]
click at [740, 438] on button "Letras Proporciona letras de canciones o selecciona un modelo de auto letras" at bounding box center [720, 410] width 445 height 68
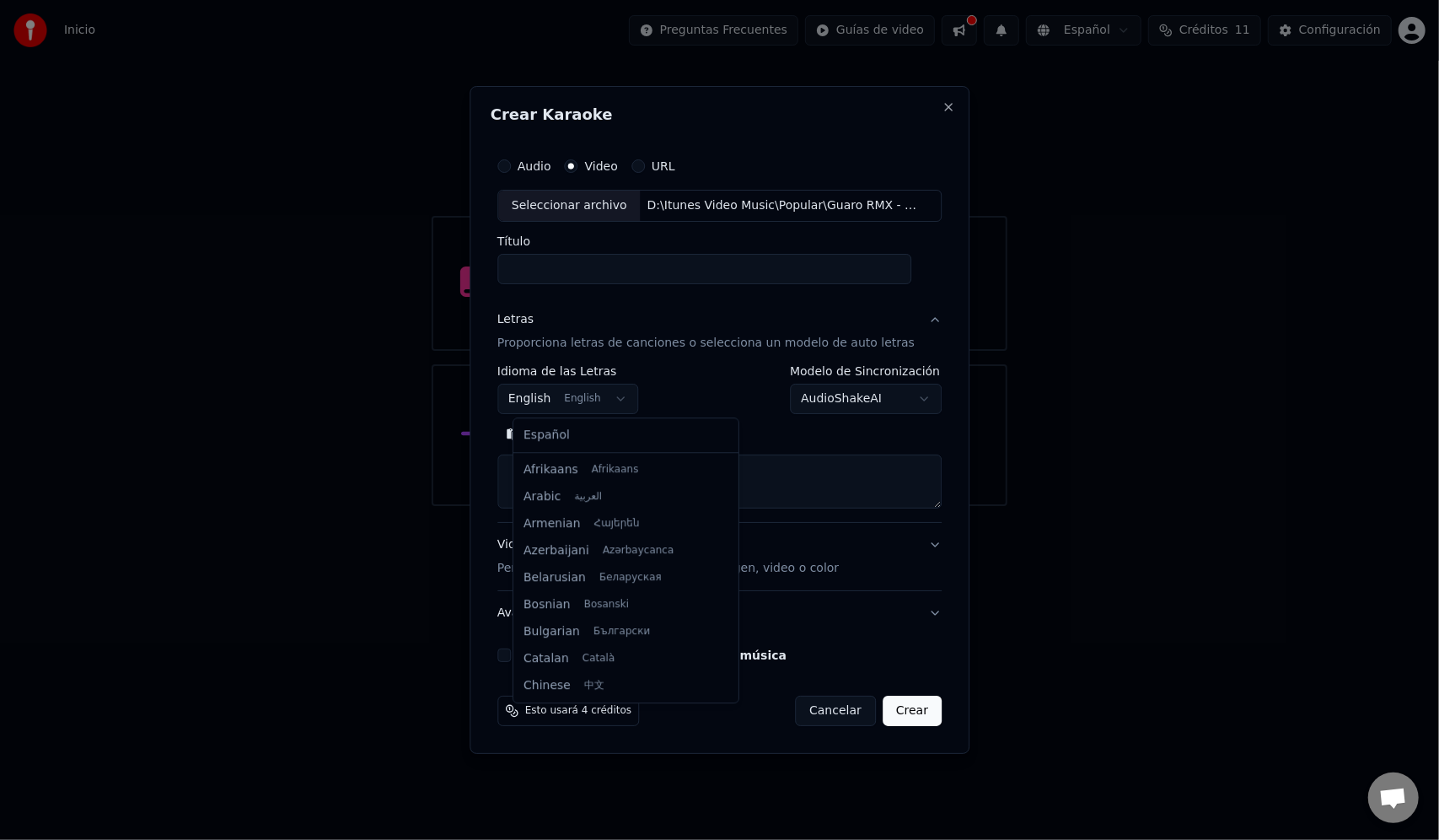
click at [609, 394] on body "**********" at bounding box center [720, 253] width 1439 height 505
select select "**"
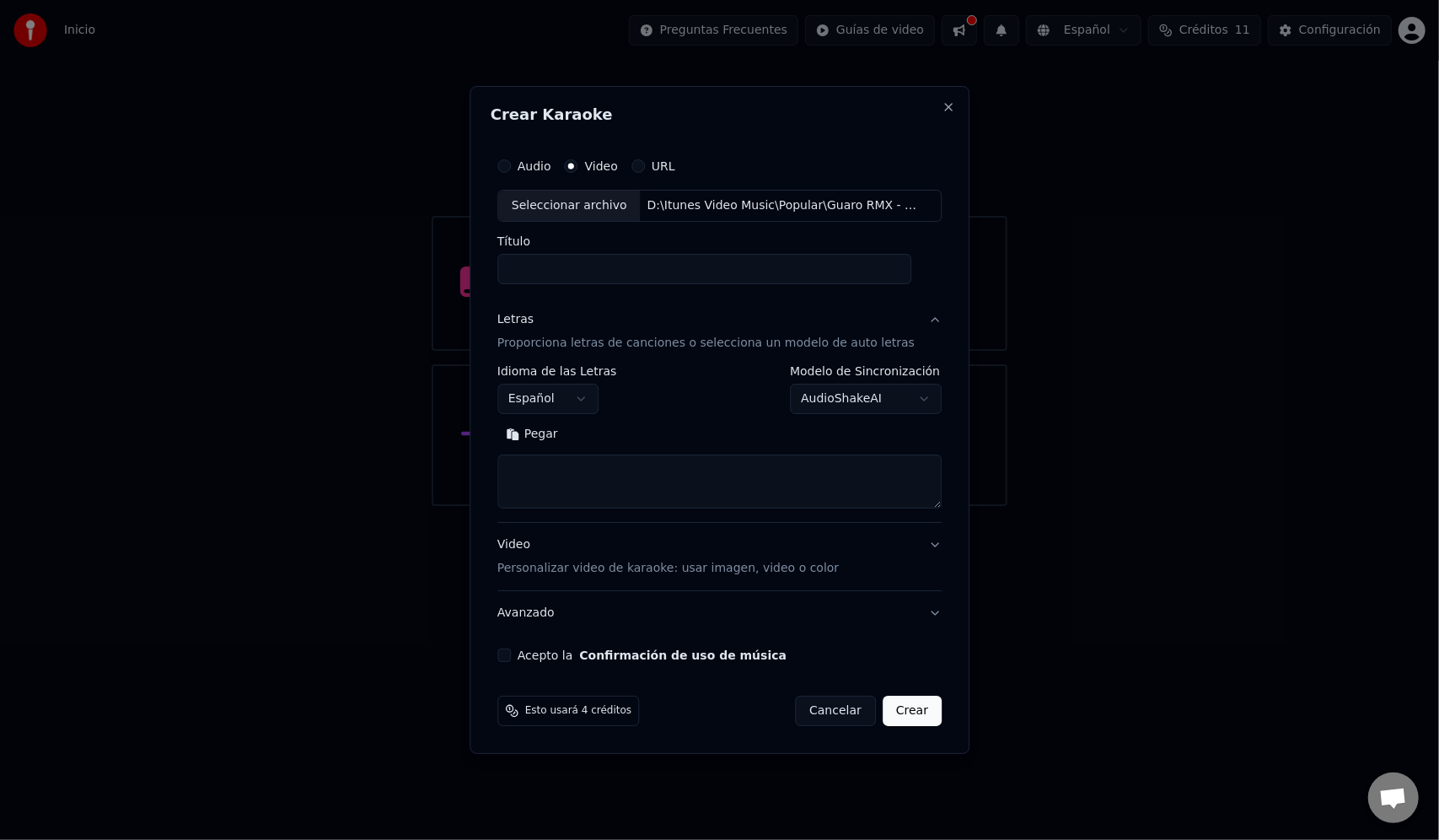
click at [590, 480] on textarea at bounding box center [720, 481] width 445 height 54
paste textarea "**********"
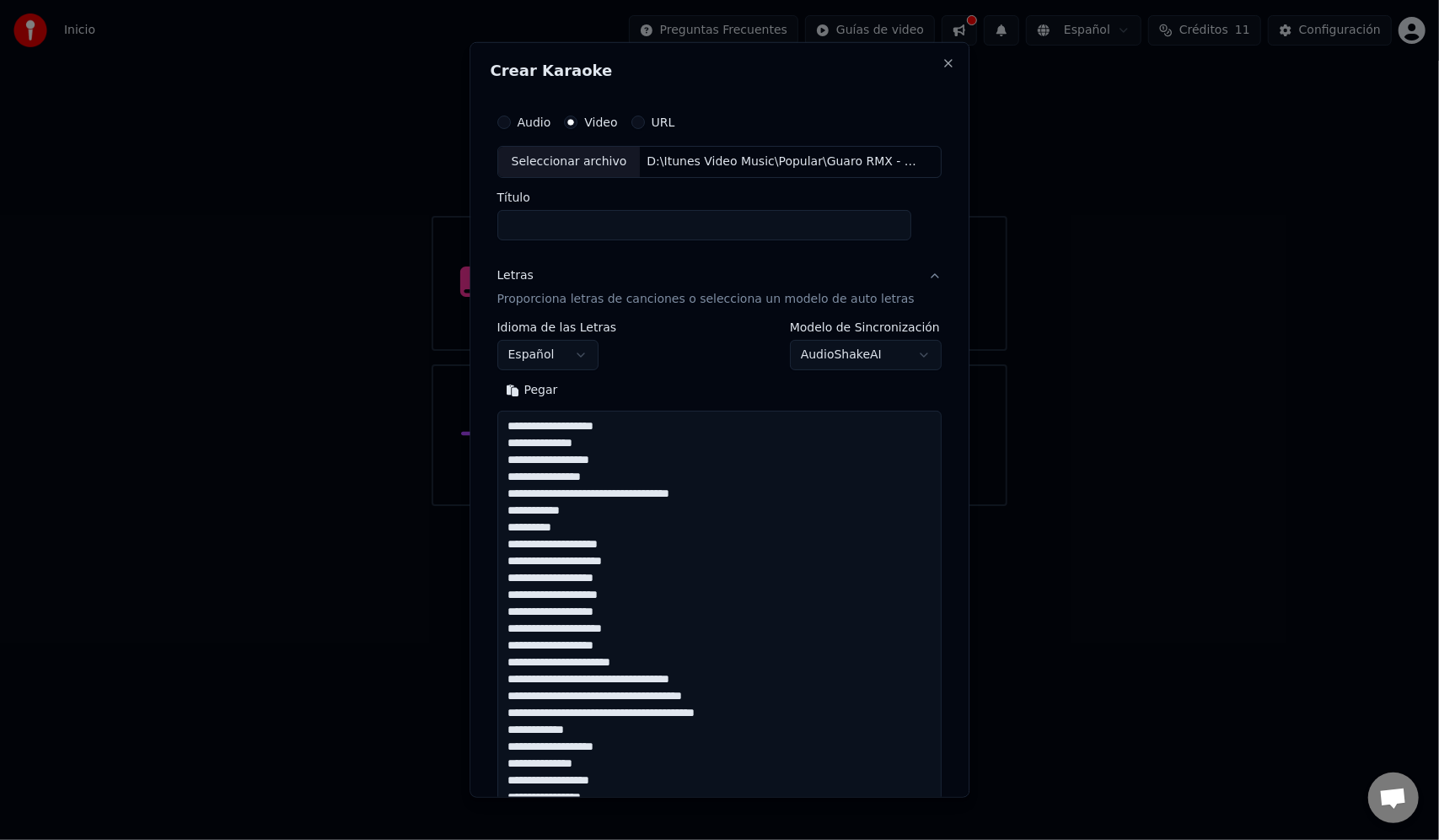
scroll to position [1032, 0]
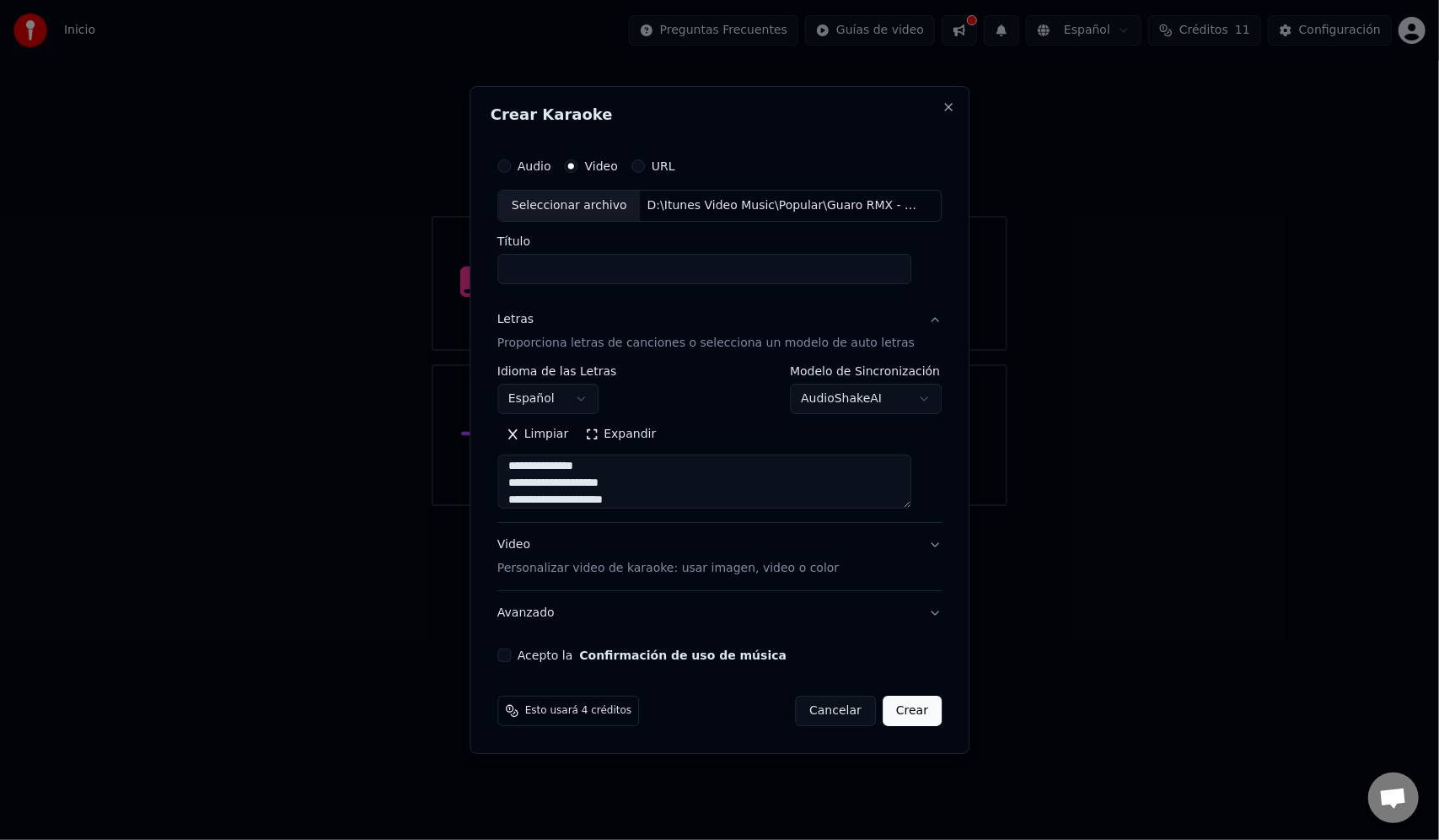
type textarea "**********"
click at [917, 538] on button "Video Personalizar video de karaoke: usar imagen, video o color" at bounding box center [720, 556] width 445 height 68
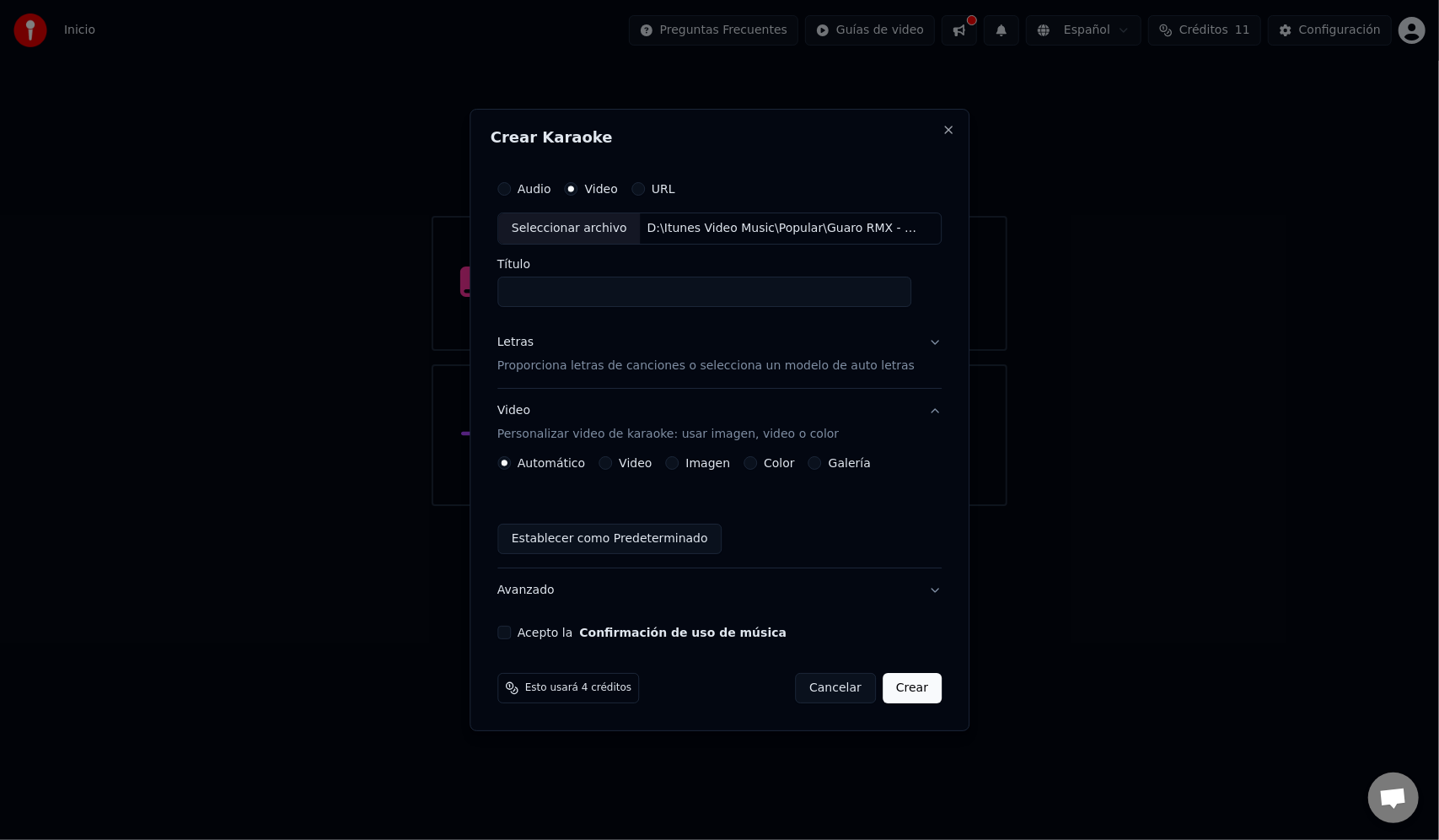
click at [768, 469] on label "Color" at bounding box center [779, 463] width 31 height 12
click at [757, 469] on button "Color" at bounding box center [750, 463] width 14 height 14
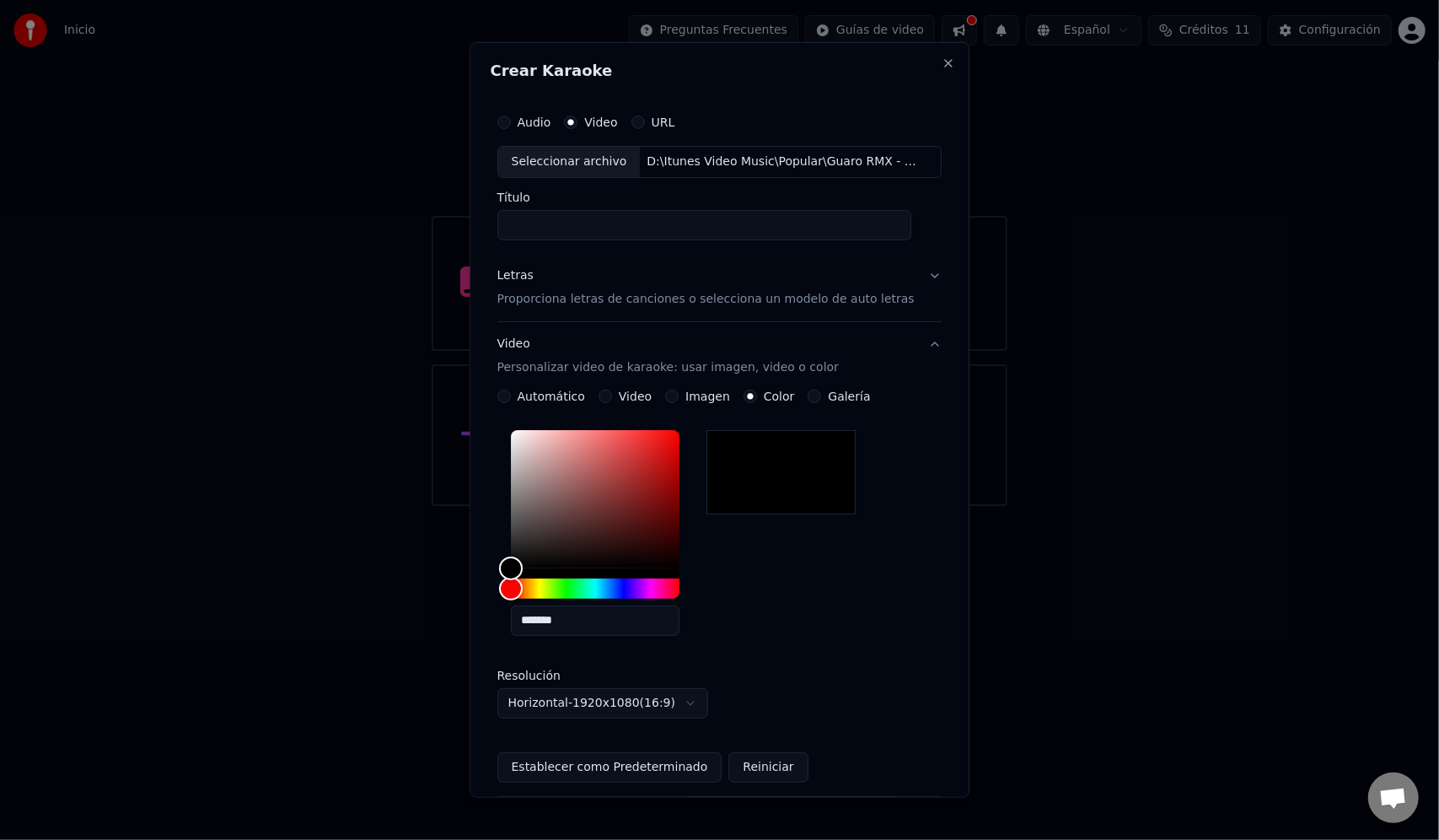
click at [730, 469] on div at bounding box center [781, 472] width 150 height 84
type input "*******"
drag, startPoint x: 521, startPoint y: 566, endPoint x: 524, endPoint y: 585, distance: 19.2
click at [524, 585] on div at bounding box center [595, 514] width 169 height 169
click at [730, 475] on div at bounding box center [781, 472] width 150 height 84
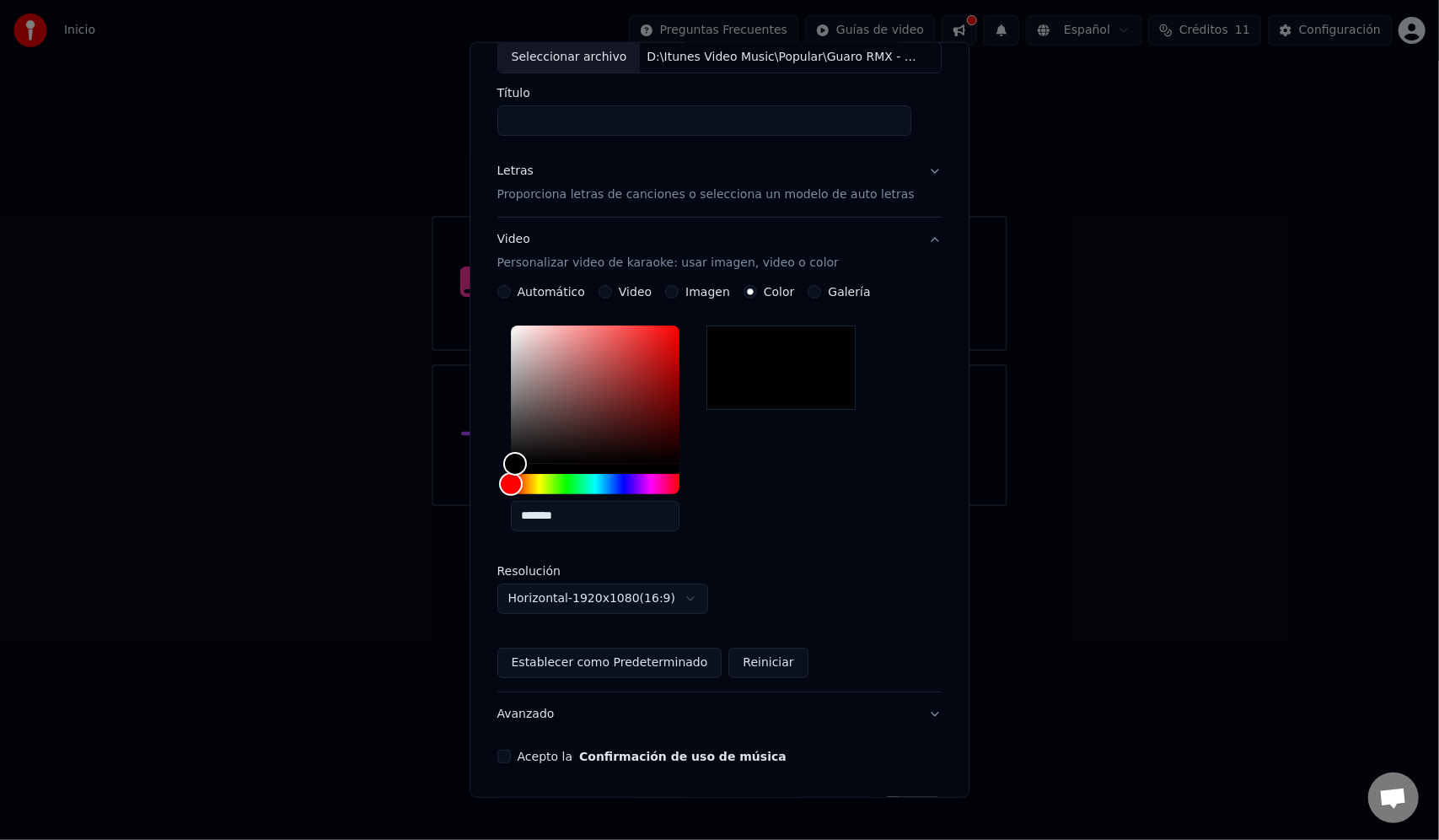
scroll to position [107, 0]
click at [524, 746] on div "Acepto la Confirmación de uso de música" at bounding box center [720, 753] width 445 height 14
click at [509, 755] on button "Acepto la Confirmación de uso de música" at bounding box center [504, 753] width 14 height 14
click at [914, 226] on button "Video Personalizar video de karaoke: usar imagen, video o color" at bounding box center [720, 249] width 445 height 68
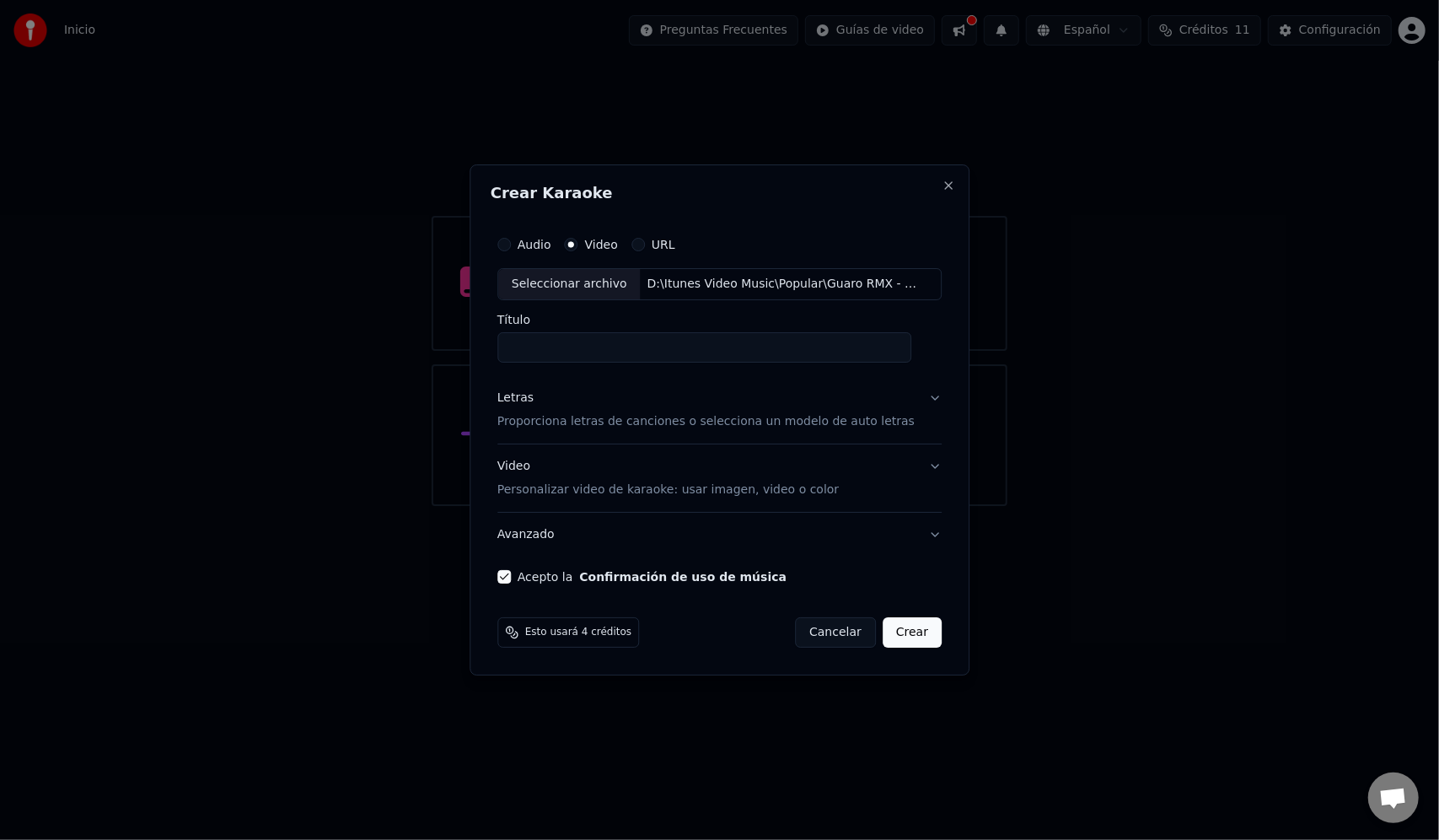
click at [902, 462] on button "Video Personalizar video de karaoke: usar imagen, video o color" at bounding box center [720, 478] width 445 height 68
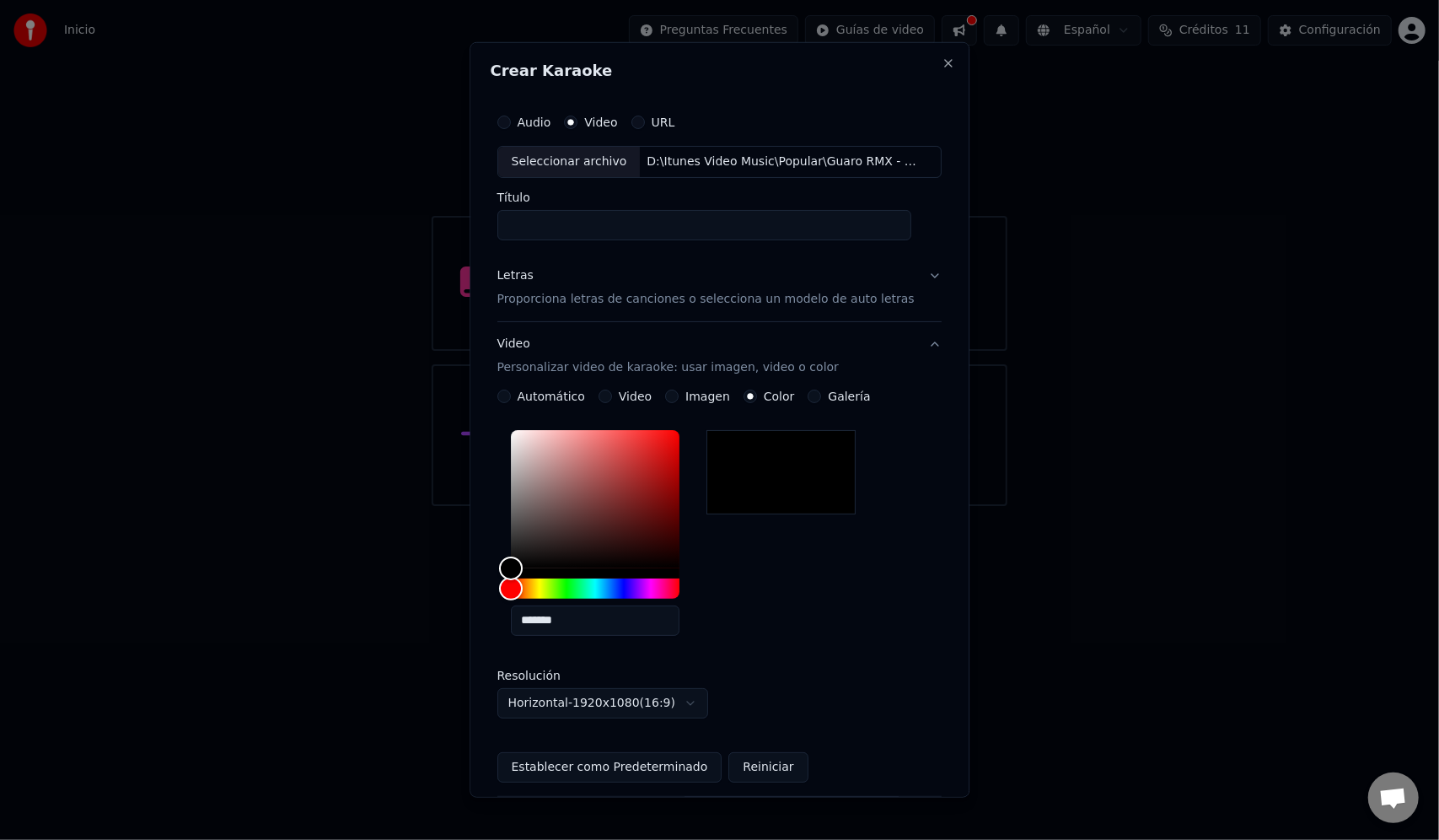
click at [760, 487] on div at bounding box center [781, 472] width 150 height 84
click at [916, 342] on button "Video Personalizar video de karaoke: usar imagen, video o color" at bounding box center [720, 356] width 445 height 68
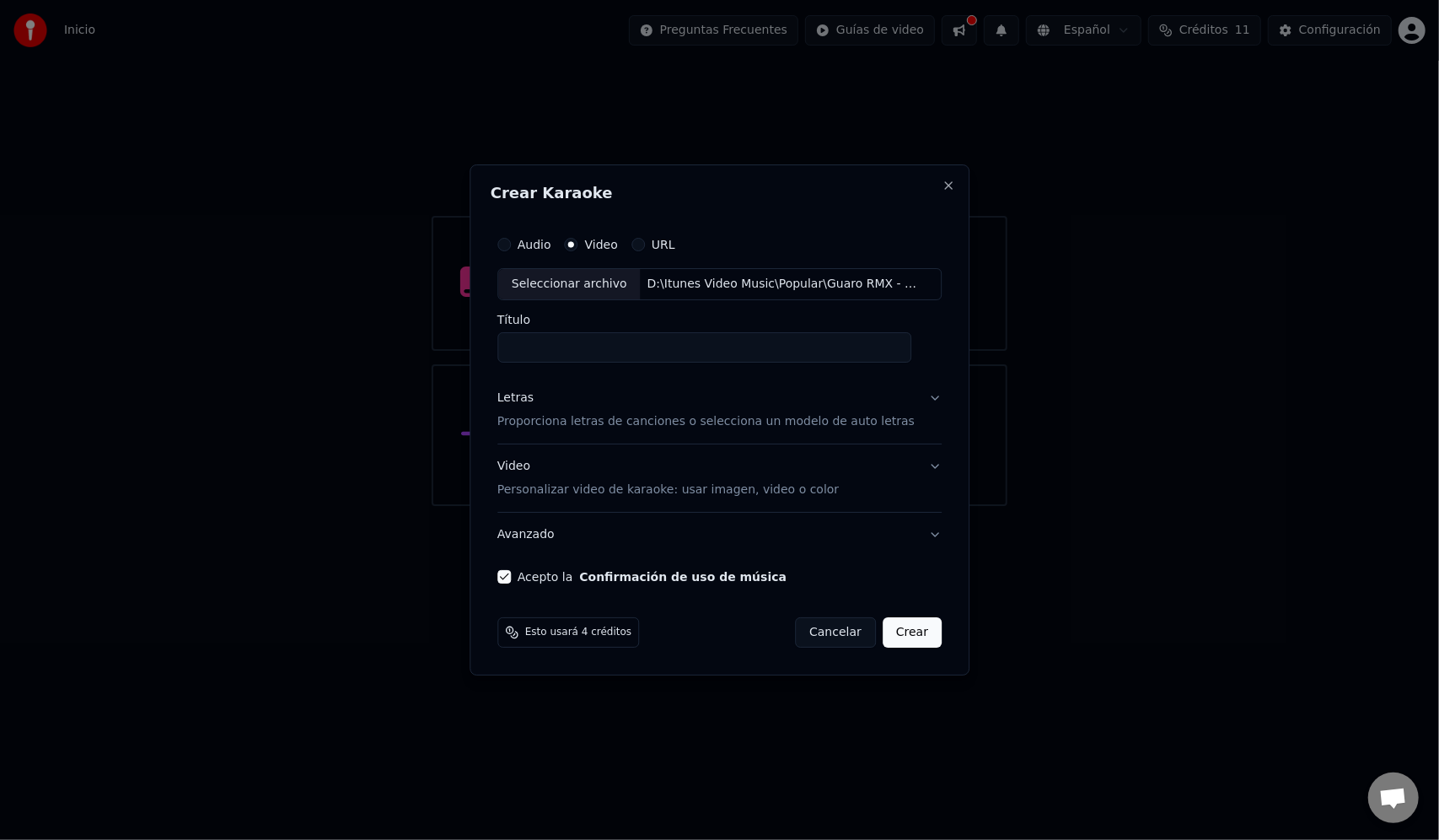
click at [920, 533] on button "Avanzado" at bounding box center [720, 533] width 445 height 43
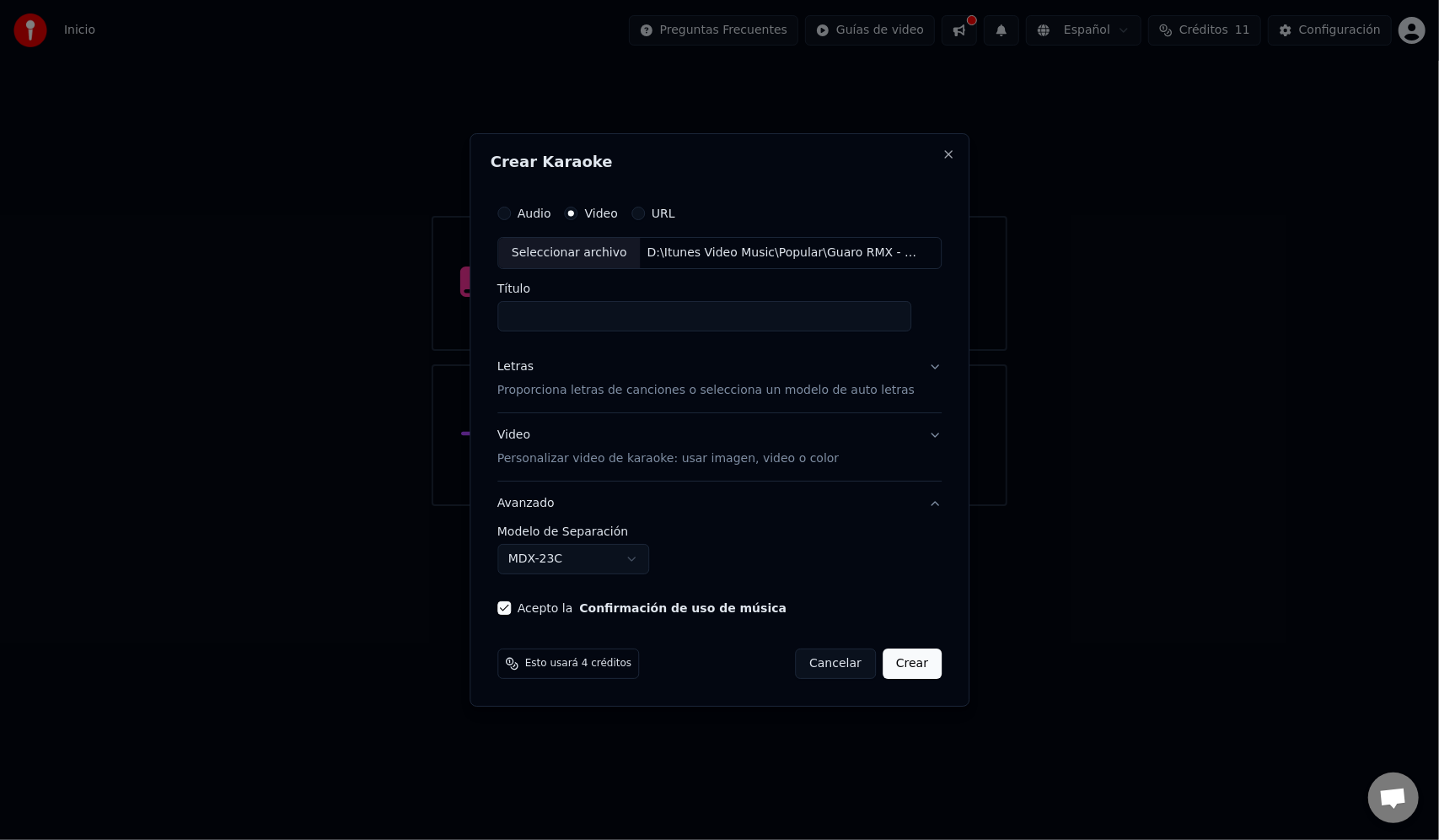
click at [892, 661] on button "Crear" at bounding box center [911, 663] width 59 height 30
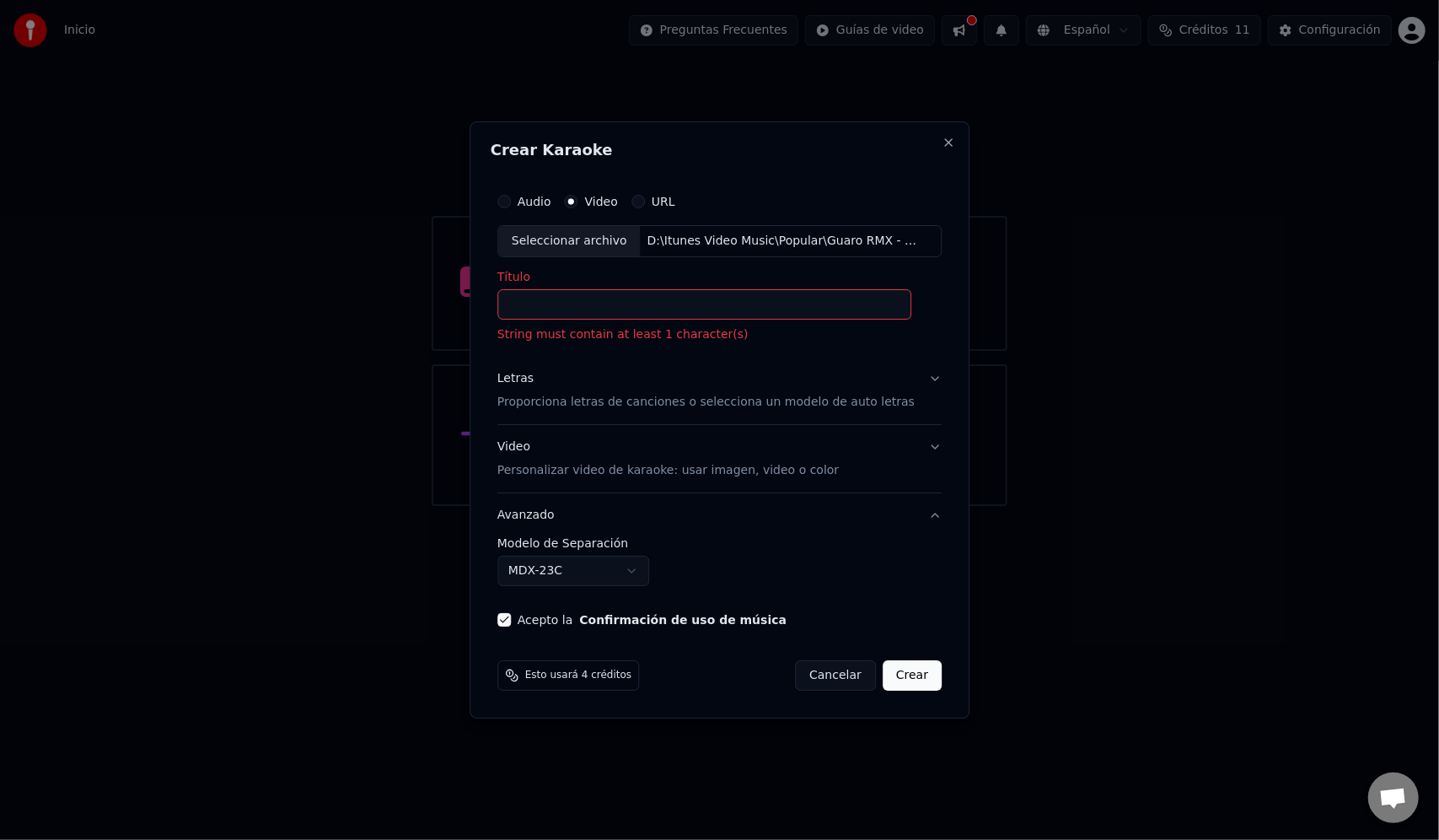
click at [521, 306] on input "Título" at bounding box center [705, 304] width 415 height 30
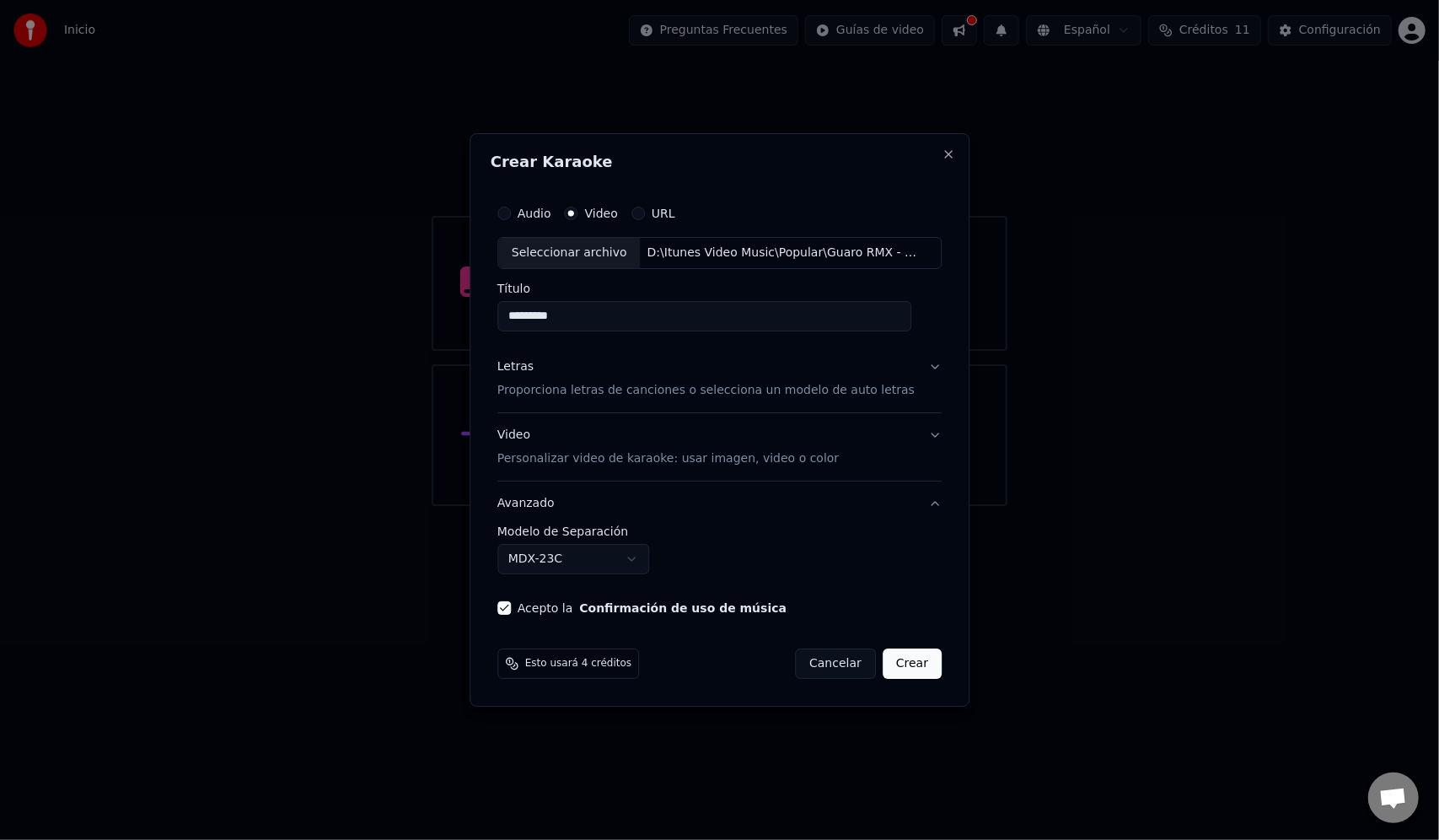
type input "*********"
click at [905, 667] on button "Crear" at bounding box center [911, 663] width 59 height 30
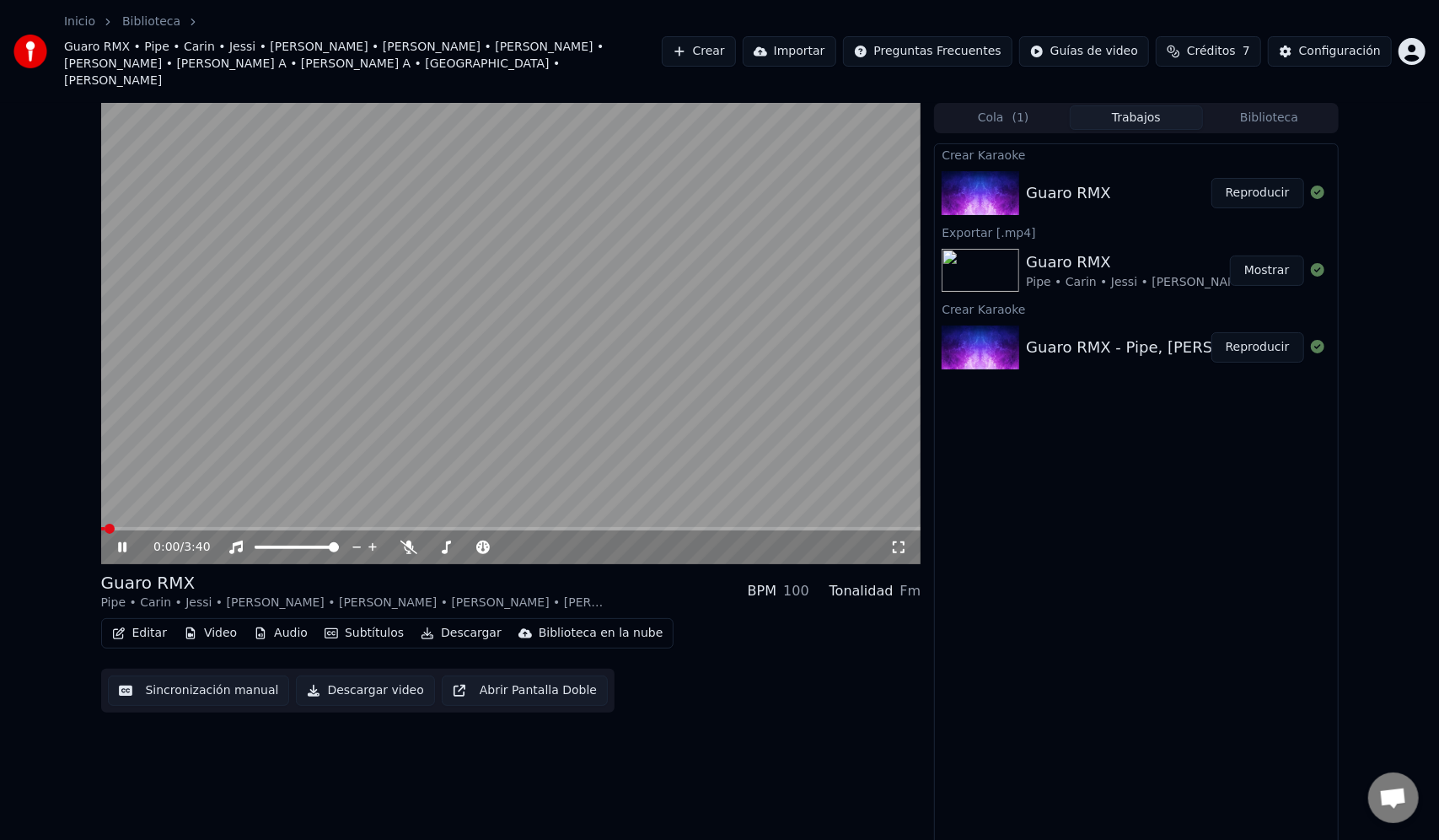
click at [122, 540] on icon at bounding box center [134, 547] width 40 height 14
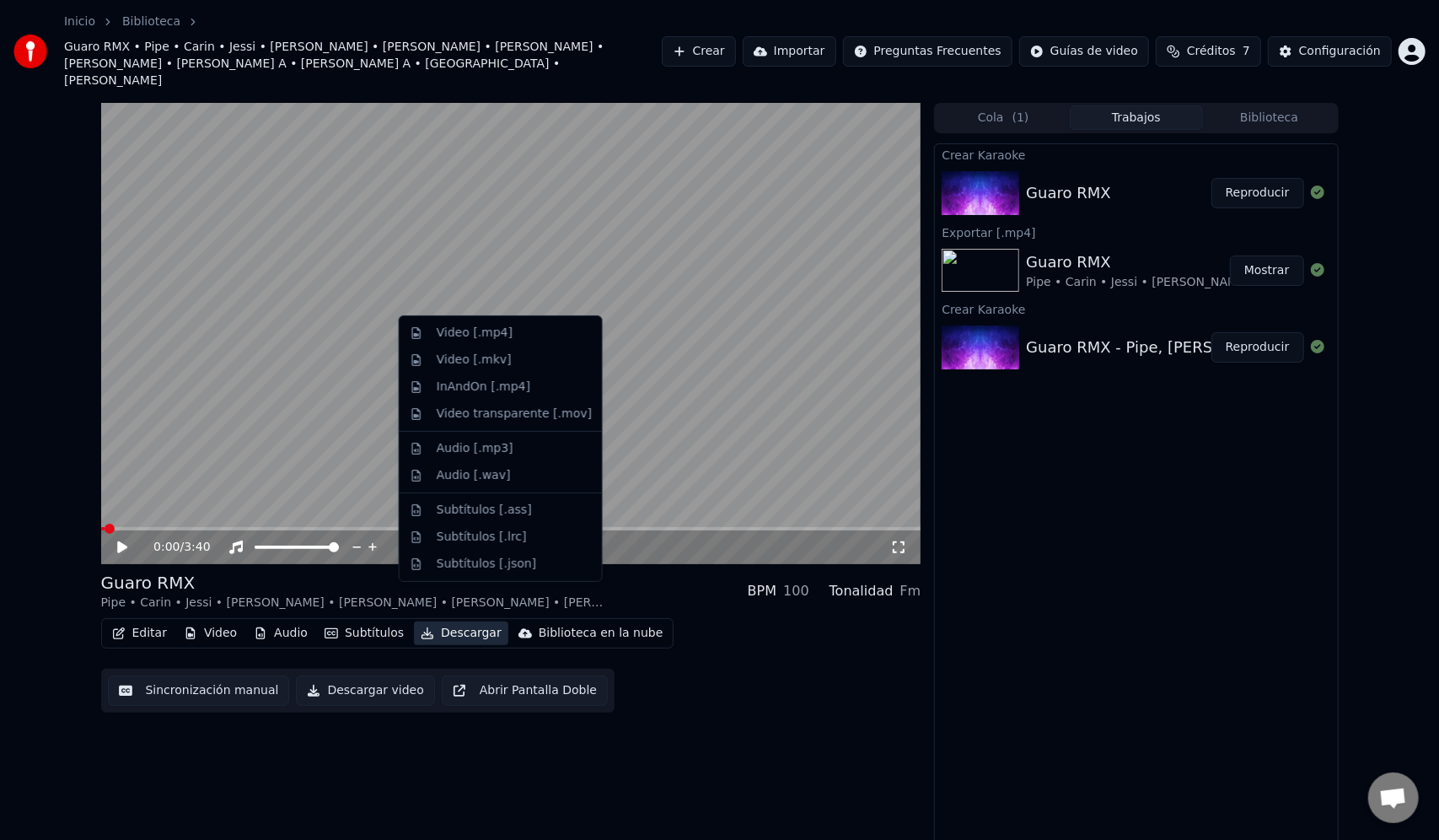
click at [439, 621] on button "Descargar" at bounding box center [461, 633] width 95 height 23
click at [464, 417] on div "Video transparente [.mov]" at bounding box center [514, 413] width 155 height 16
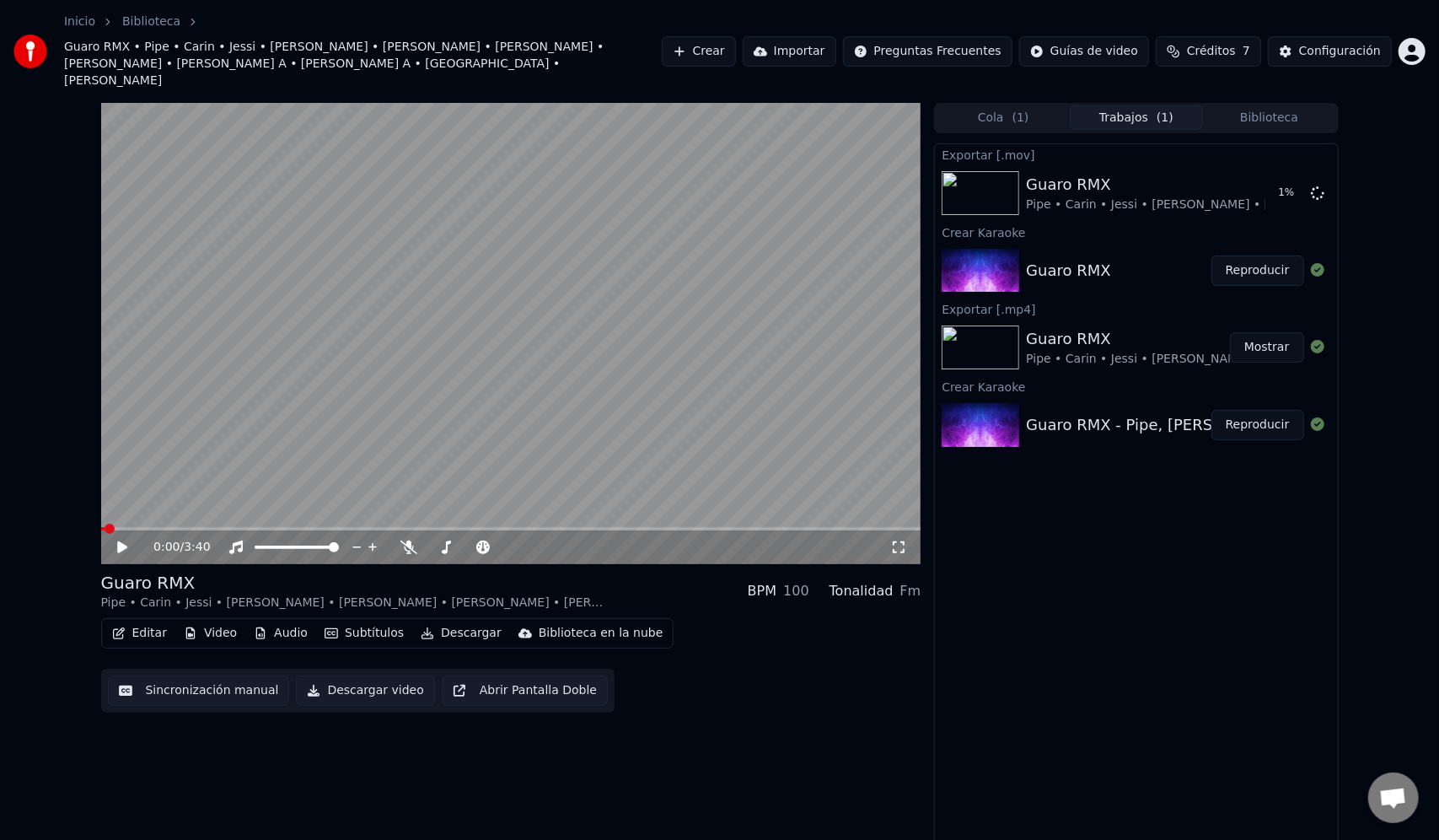
click at [1027, 258] on div "Guaro RMX" at bounding box center [1069, 270] width 85 height 23
click at [67, 106] on div "0:00 / 3:40 Guaro RMX Pipe • Carin • Jessi • [PERSON_NAME] • [PERSON_NAME] • [P…" at bounding box center [720, 480] width 1439 height 754
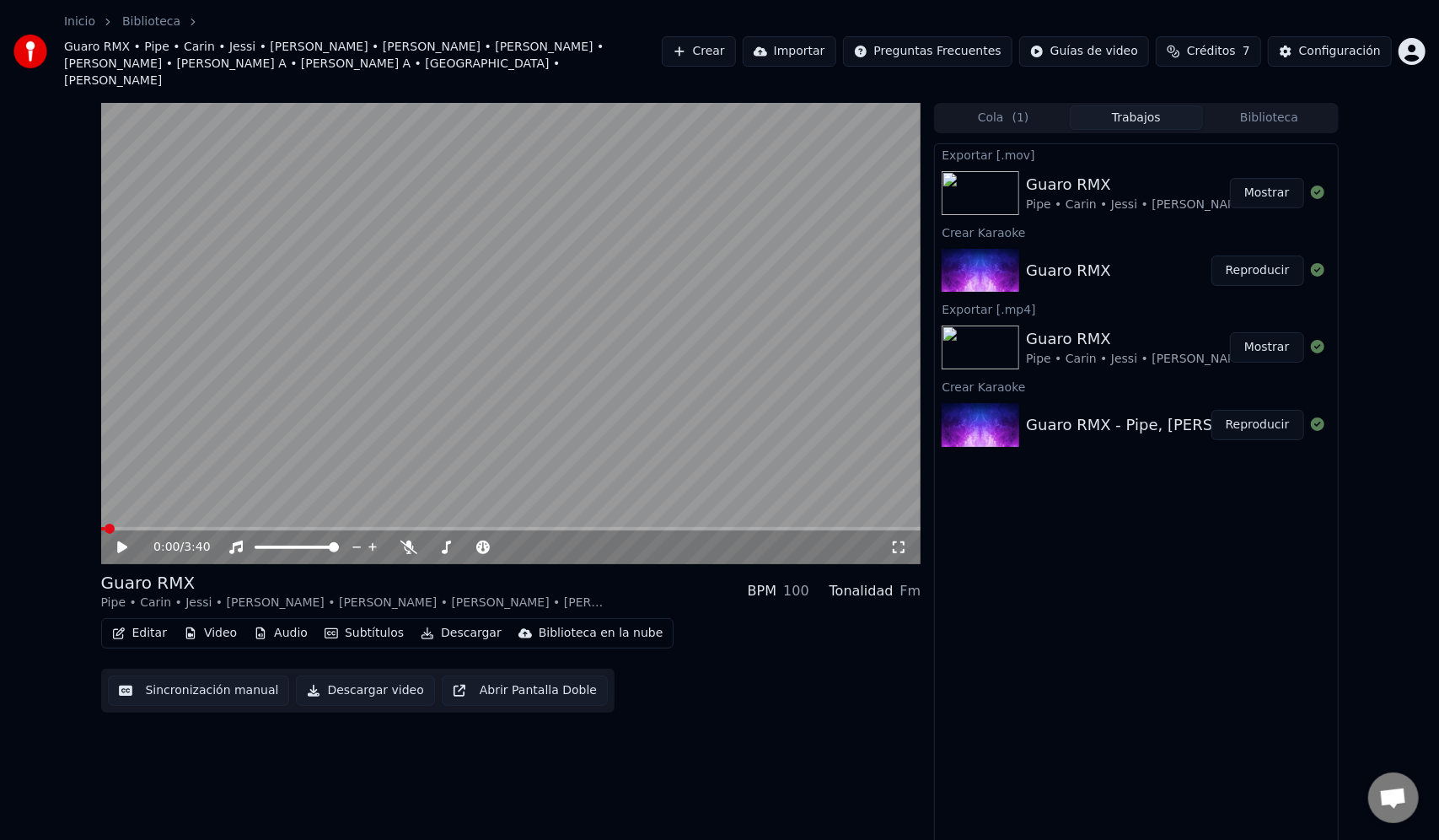
click at [1275, 177] on button "Mostrar" at bounding box center [1266, 192] width 74 height 30
